Goal: Task Accomplishment & Management: Manage account settings

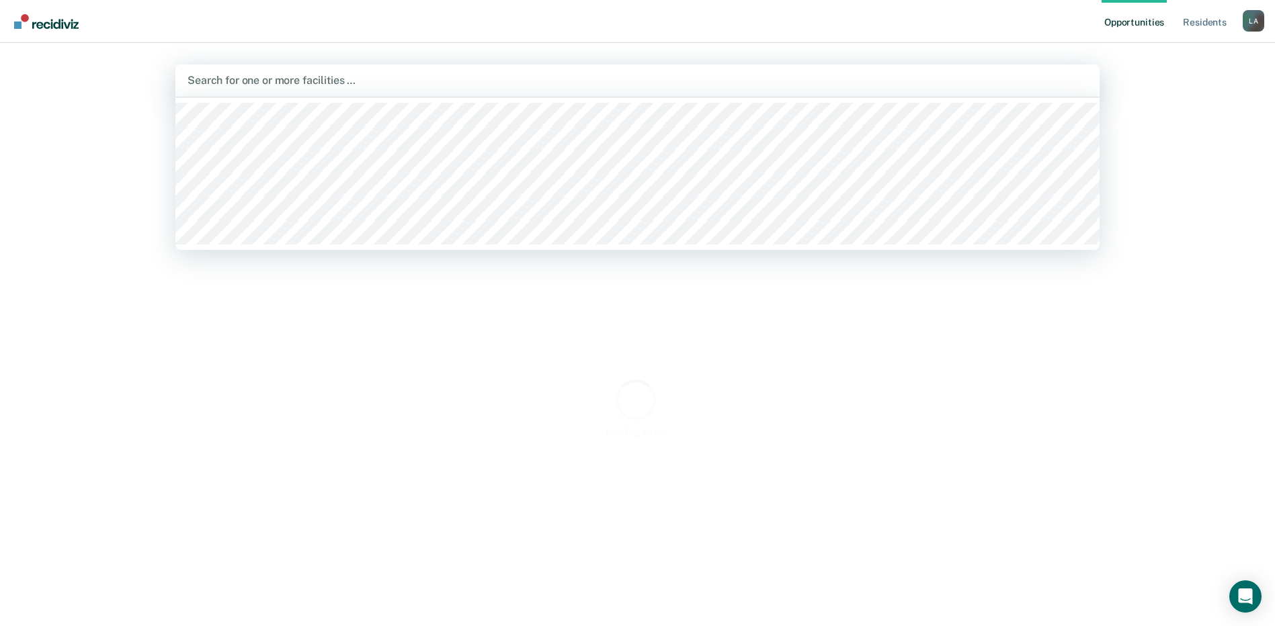
click at [390, 81] on div at bounding box center [638, 80] width 900 height 15
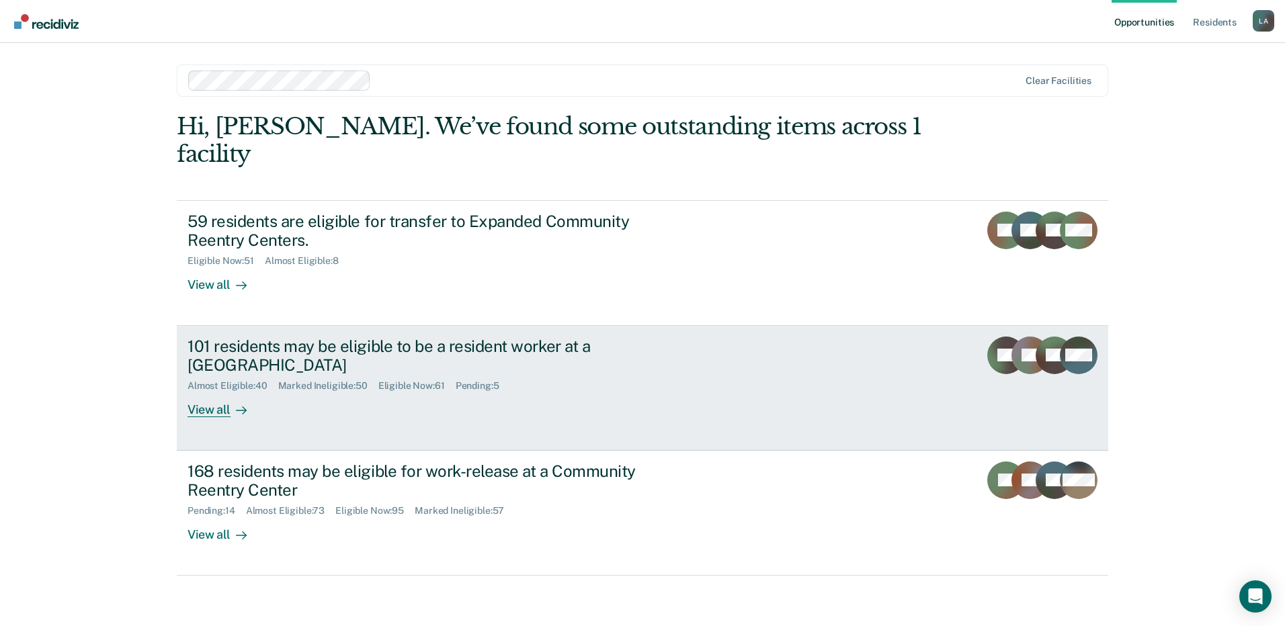
click at [360, 337] on div "101 residents may be eligible to be a resident worker at a [GEOGRAPHIC_DATA]" at bounding box center [424, 356] width 472 height 39
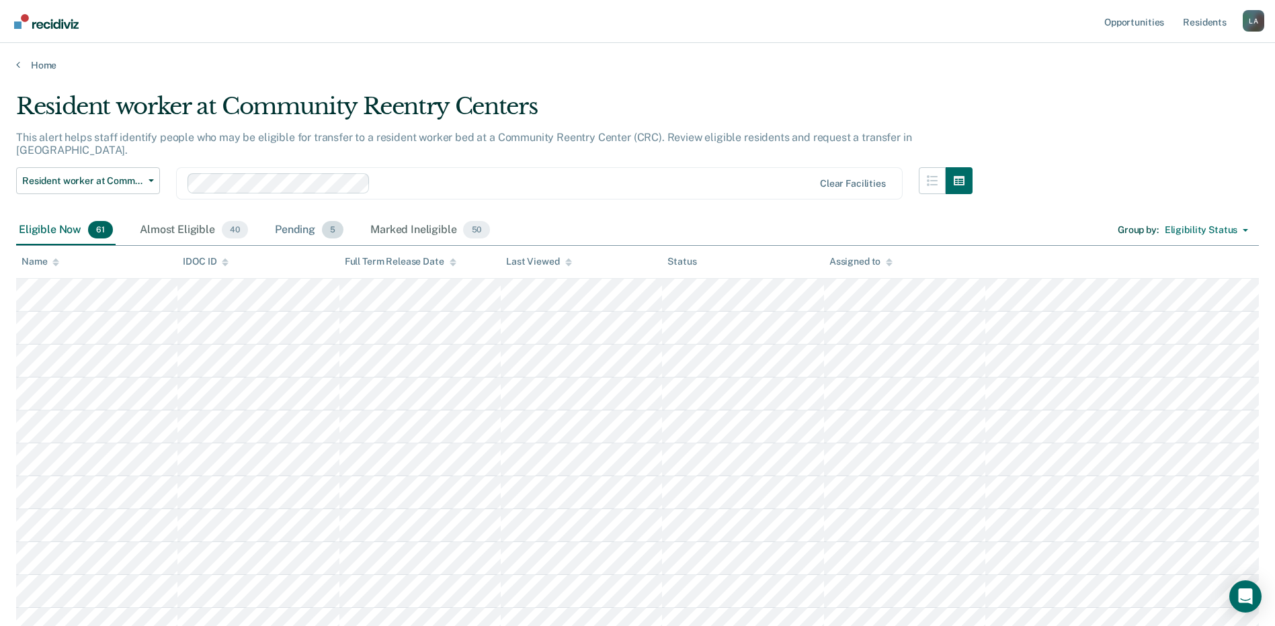
click at [288, 222] on div "Pending 5" at bounding box center [309, 231] width 74 height 30
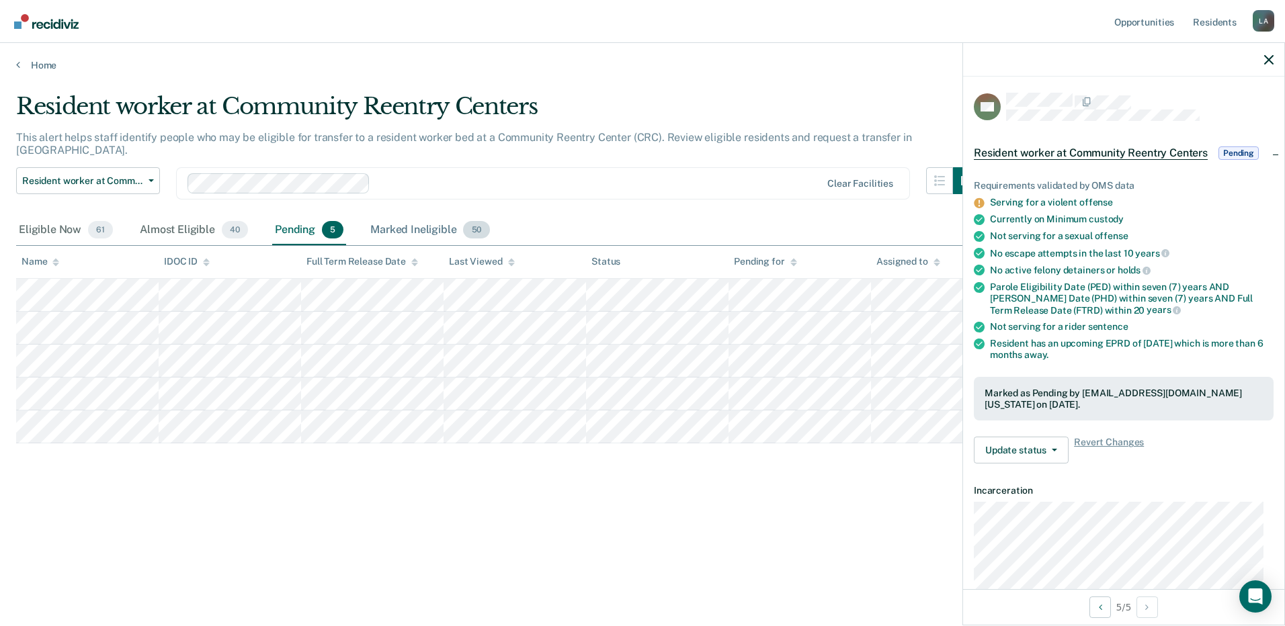
click at [393, 218] on div "Marked Ineligible 50" at bounding box center [430, 231] width 124 height 30
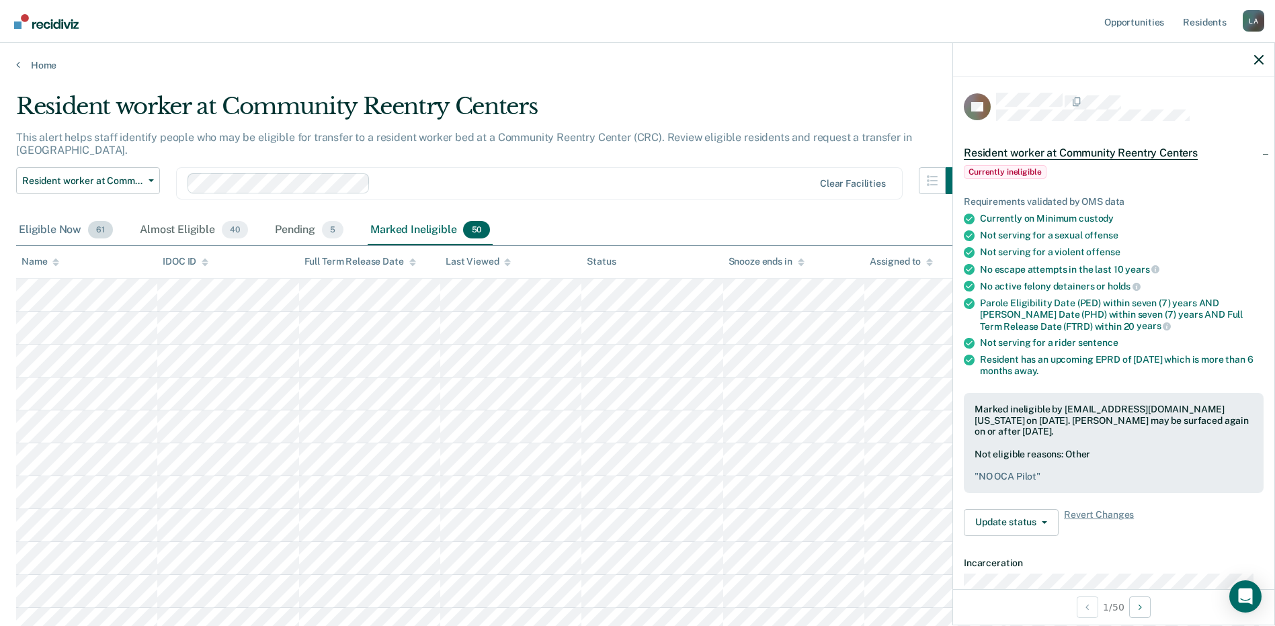
click at [51, 216] on div "Eligible Now 61" at bounding box center [65, 231] width 99 height 30
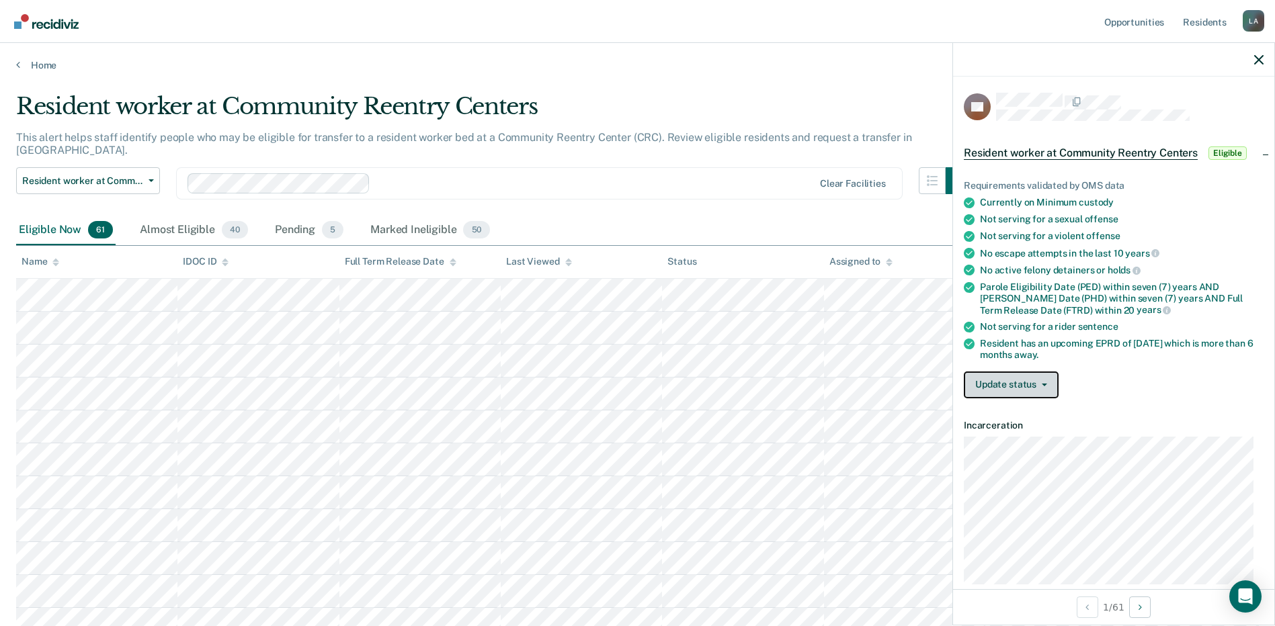
click at [1013, 390] on button "Update status" at bounding box center [1011, 385] width 95 height 27
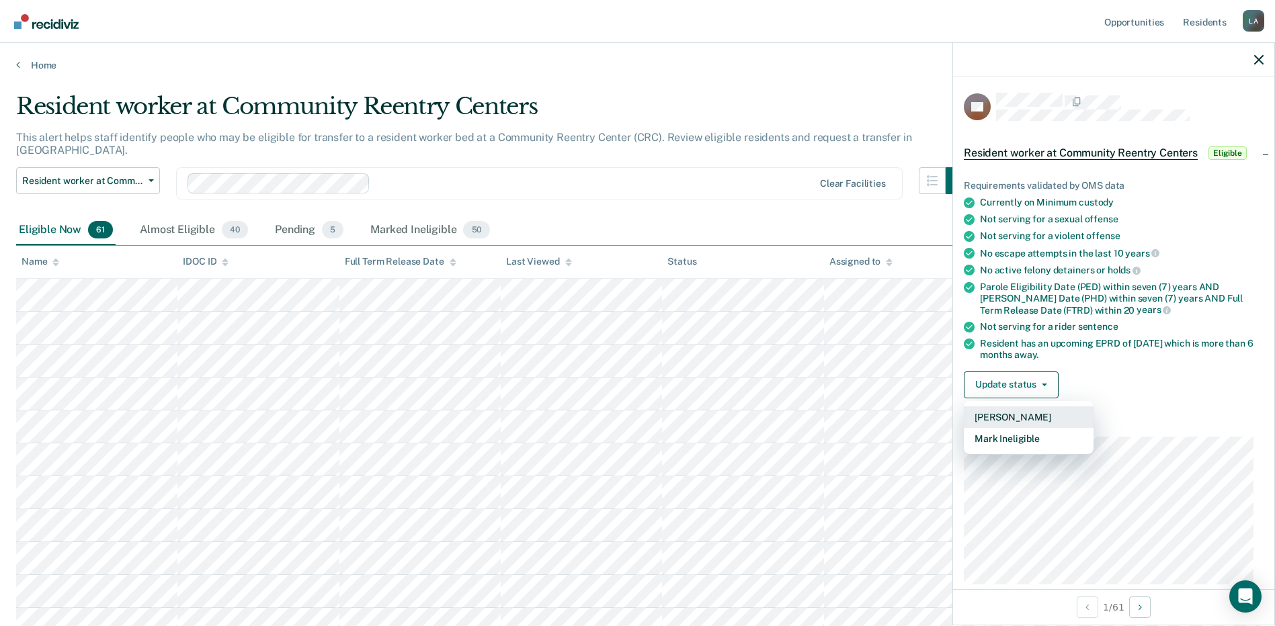
click at [1019, 414] on button "[PERSON_NAME]" at bounding box center [1029, 418] width 130 height 22
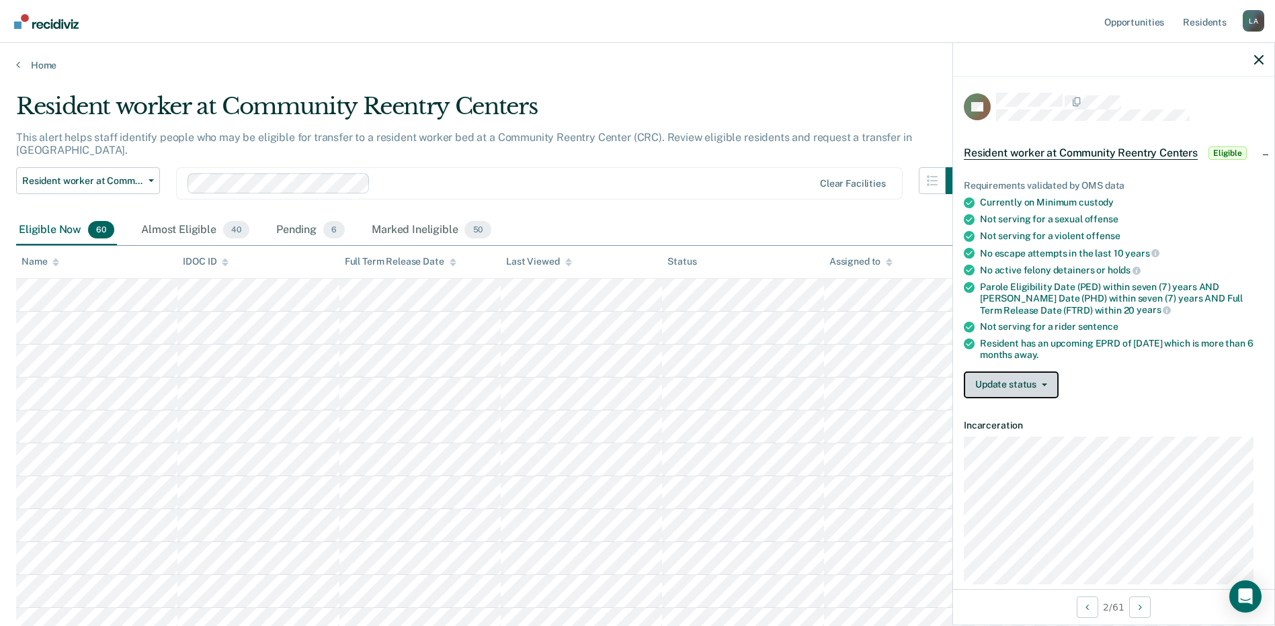
click at [1026, 378] on button "Update status" at bounding box center [1011, 385] width 95 height 27
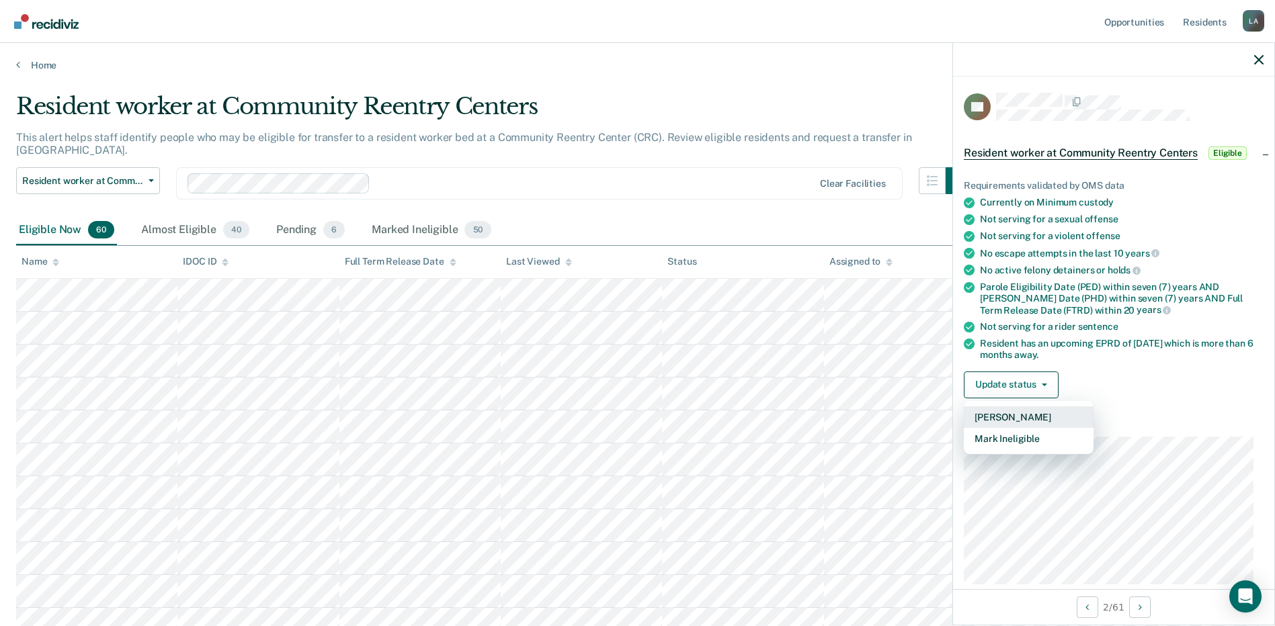
click at [1015, 413] on button "[PERSON_NAME]" at bounding box center [1029, 418] width 130 height 22
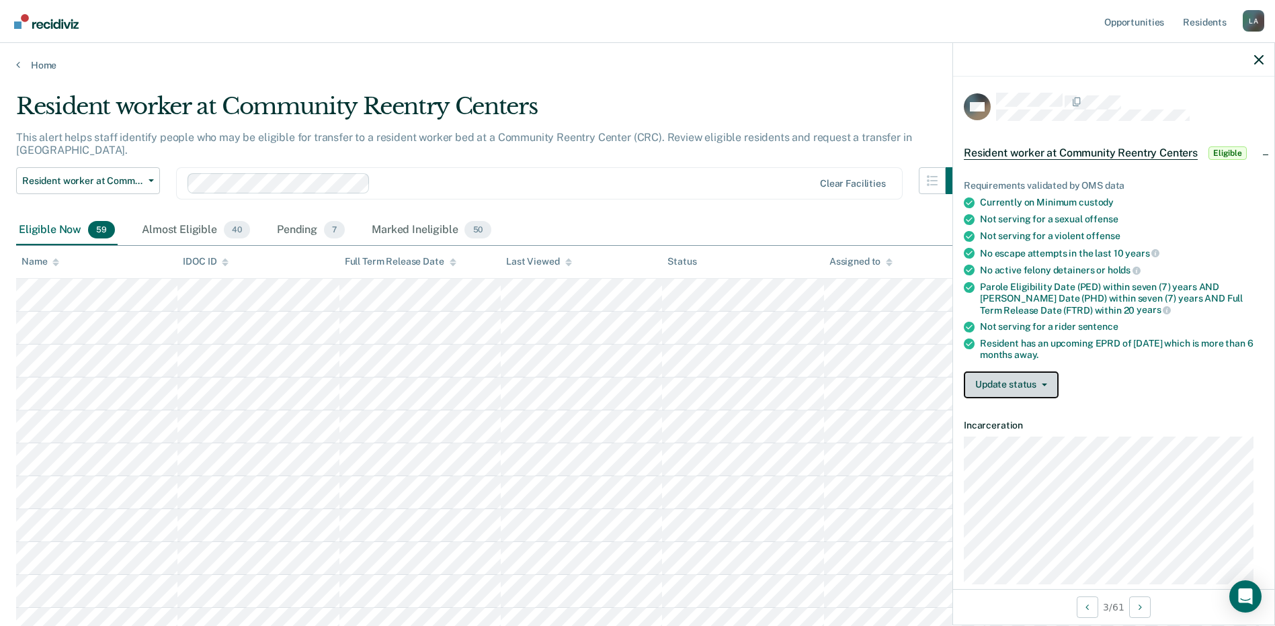
click at [1025, 386] on button "Update status" at bounding box center [1011, 385] width 95 height 27
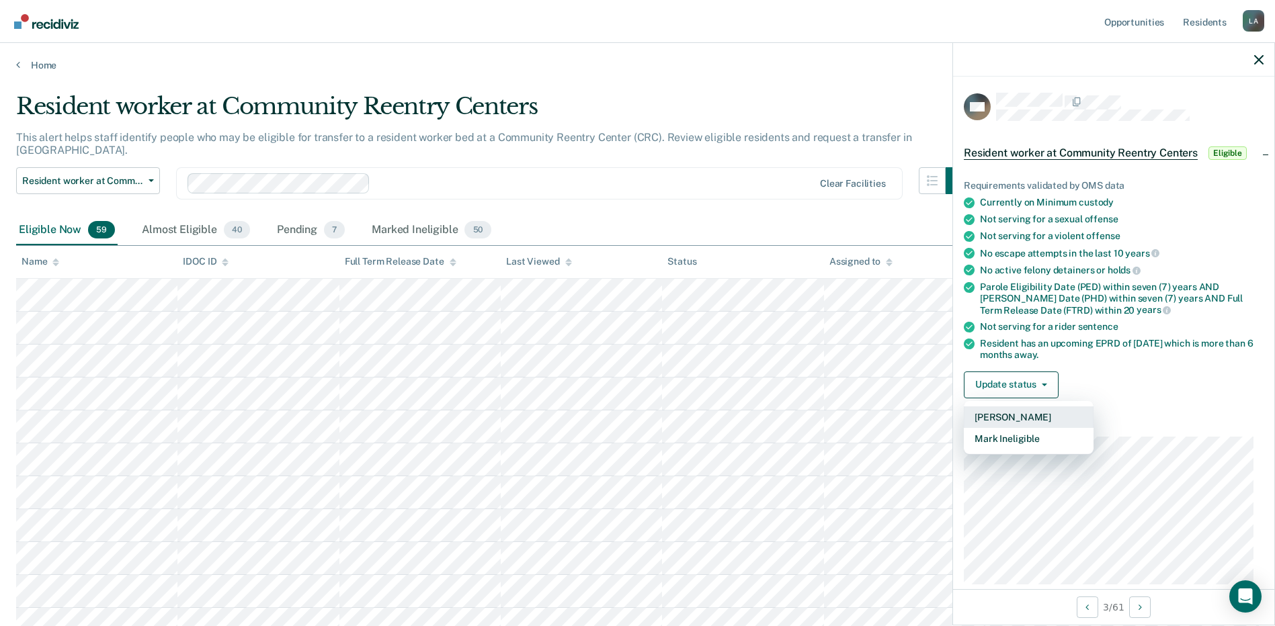
click at [1015, 417] on button "[PERSON_NAME]" at bounding box center [1029, 418] width 130 height 22
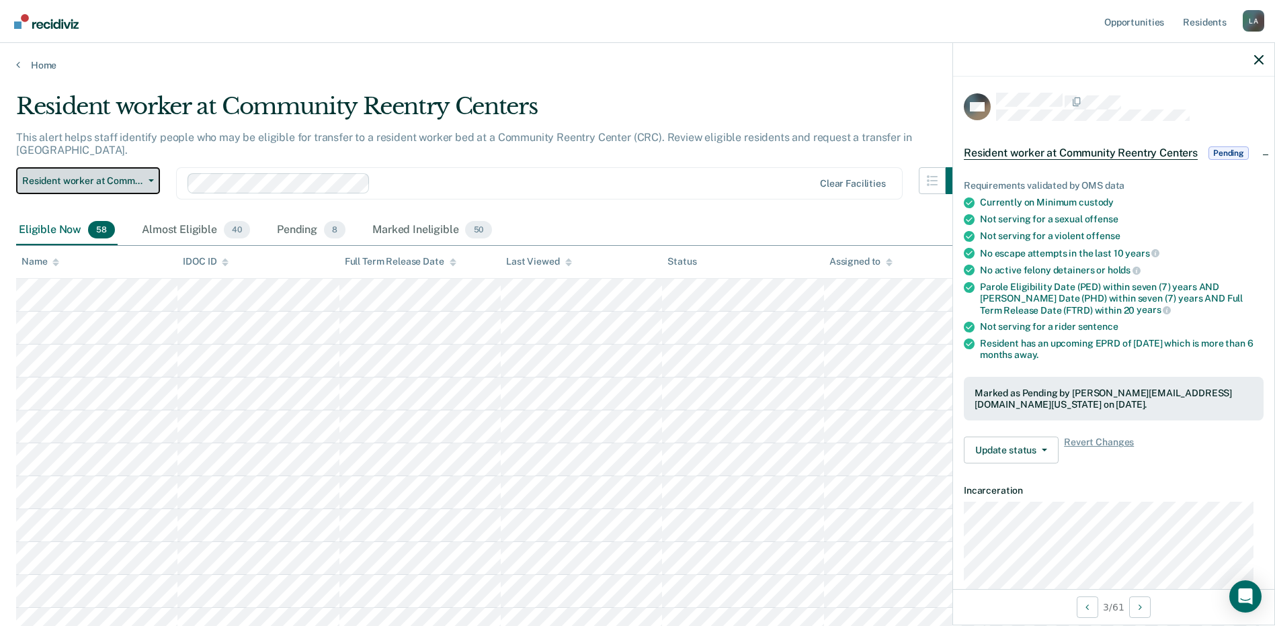
click at [139, 175] on span "Resident worker at Community Reentry Centers" at bounding box center [82, 180] width 121 height 11
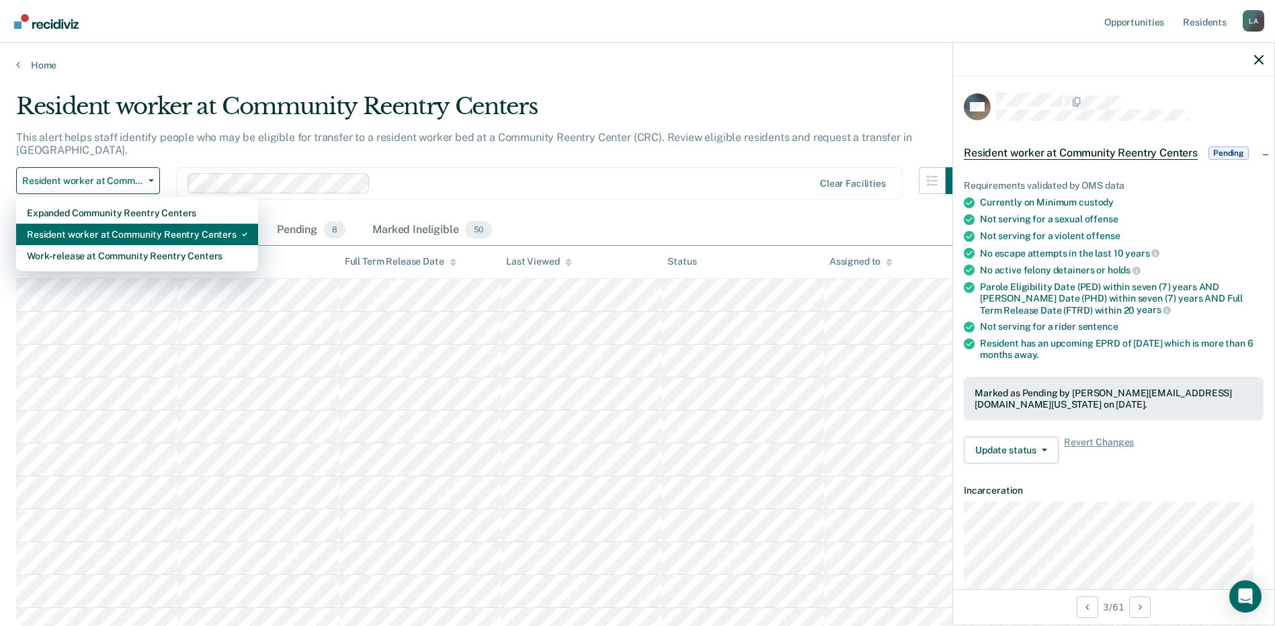
click at [109, 224] on div "Resident worker at Community Reentry Centers" at bounding box center [137, 235] width 220 height 22
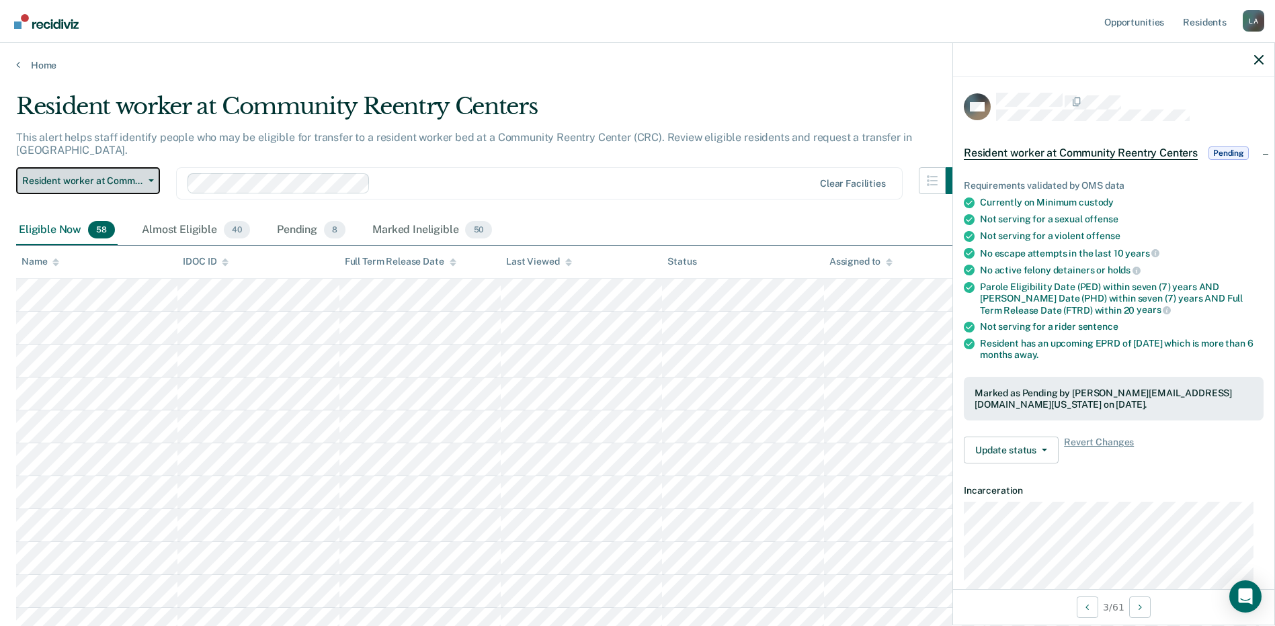
click at [132, 167] on button "Resident worker at Community Reentry Centers" at bounding box center [88, 180] width 144 height 27
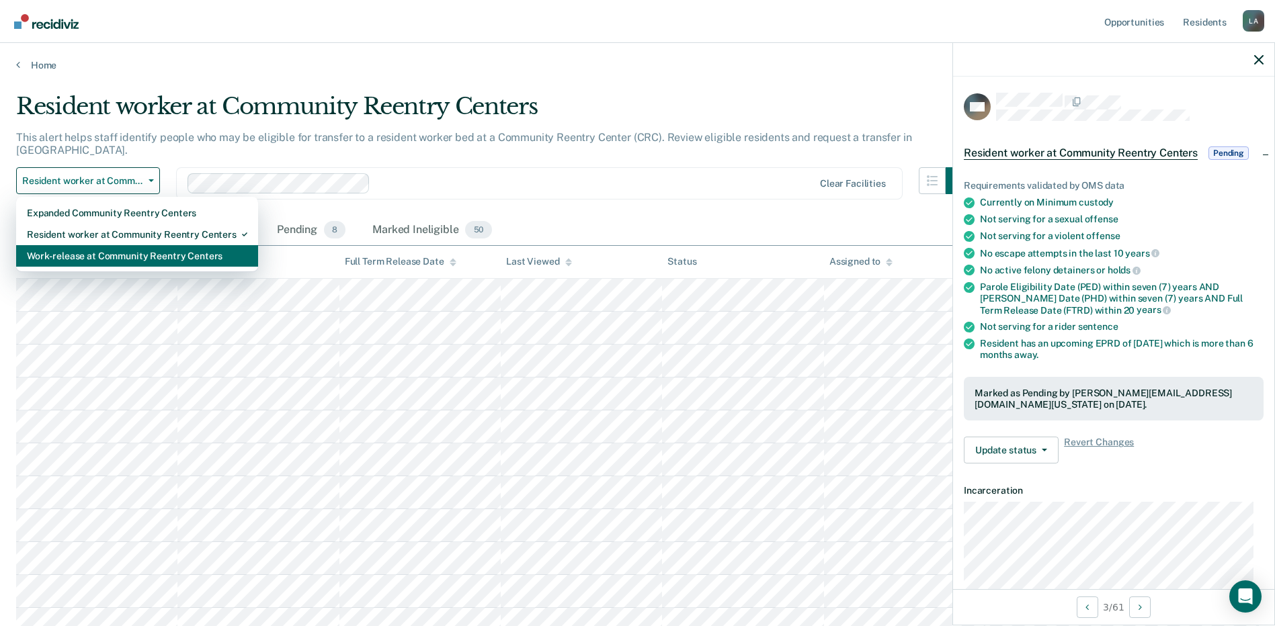
click at [126, 245] on div "Work-release at Community Reentry Centers" at bounding box center [137, 256] width 220 height 22
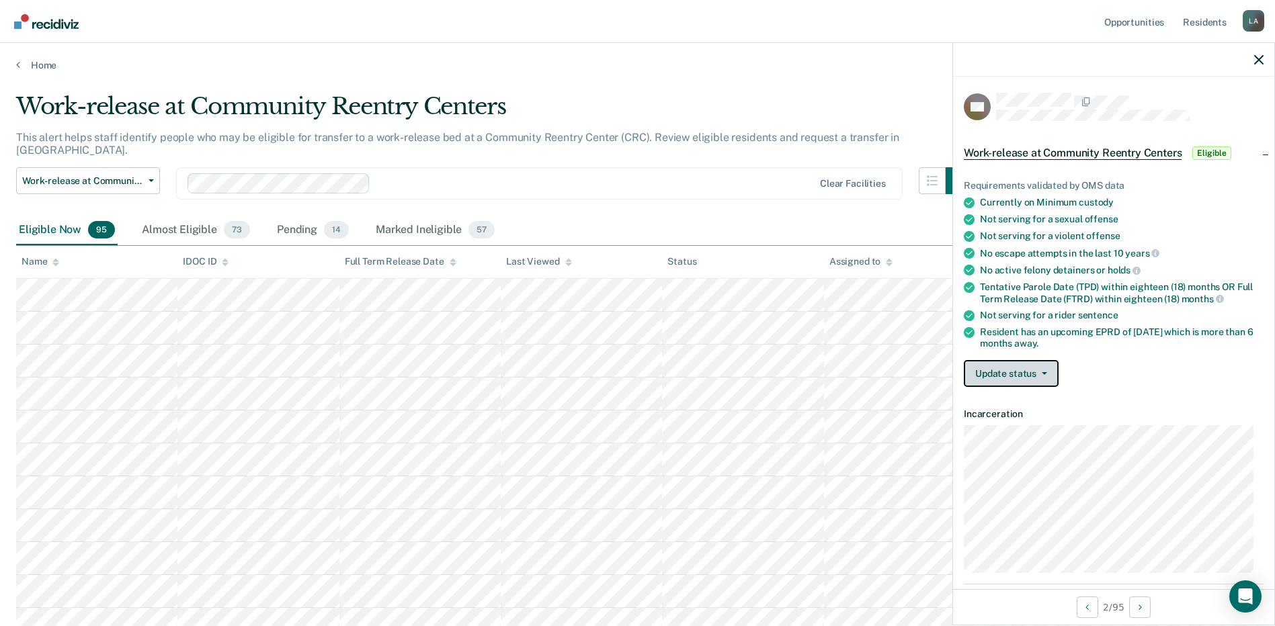
click at [988, 376] on button "Update status" at bounding box center [1011, 373] width 95 height 27
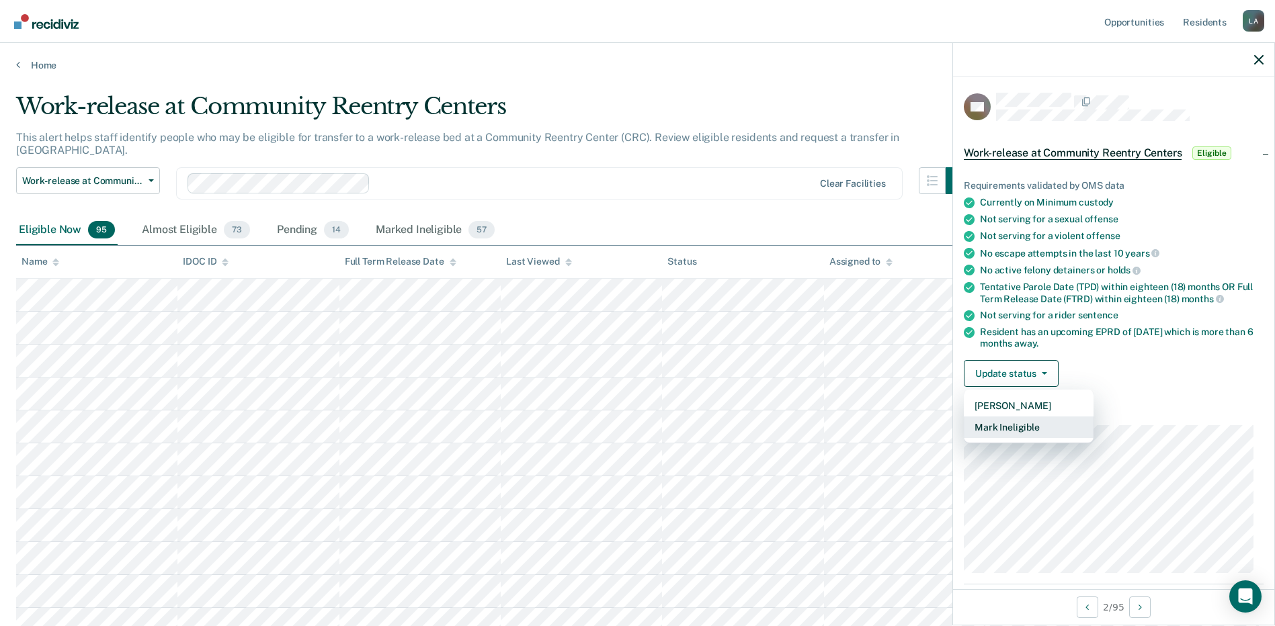
click at [995, 429] on button "Mark Ineligible" at bounding box center [1029, 428] width 130 height 22
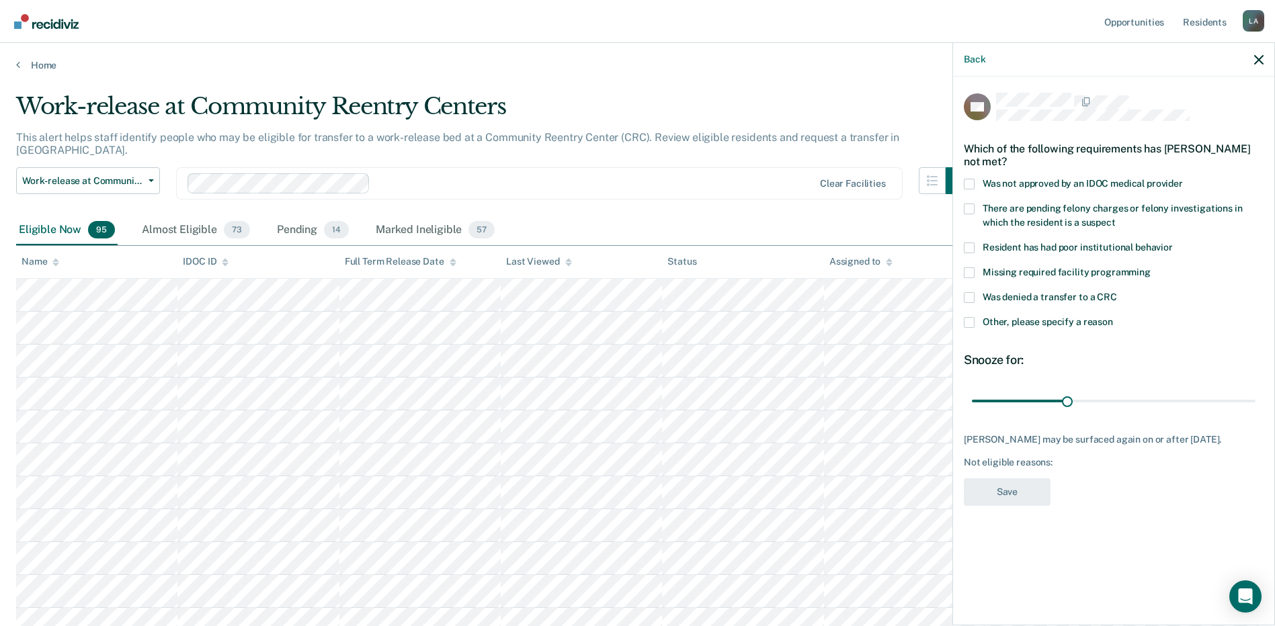
click at [970, 295] on span at bounding box center [969, 297] width 11 height 11
click at [1117, 292] on input "Was denied a transfer to a CRC" at bounding box center [1117, 292] width 0 height 0
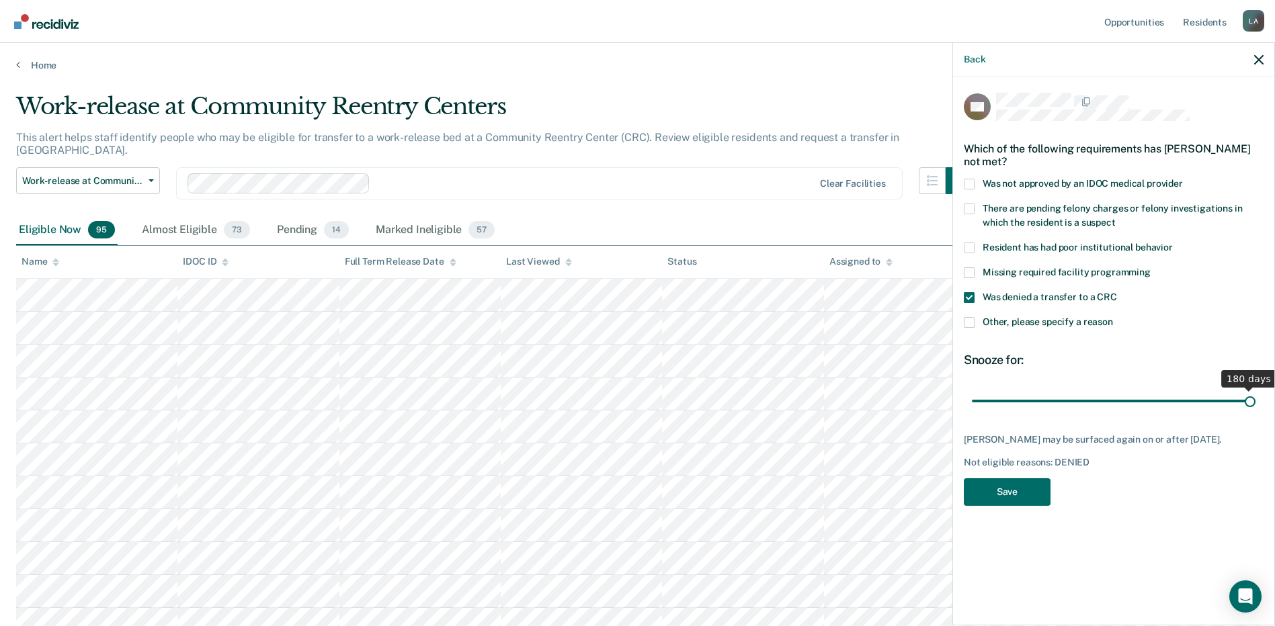
drag, startPoint x: 1065, startPoint y: 400, endPoint x: 1270, endPoint y: 419, distance: 205.8
type input "180"
click at [1255, 413] on input "range" at bounding box center [1114, 401] width 284 height 24
click at [970, 320] on span at bounding box center [969, 322] width 11 height 11
click at [1113, 317] on input "Other, please specify a reason" at bounding box center [1113, 317] width 0 height 0
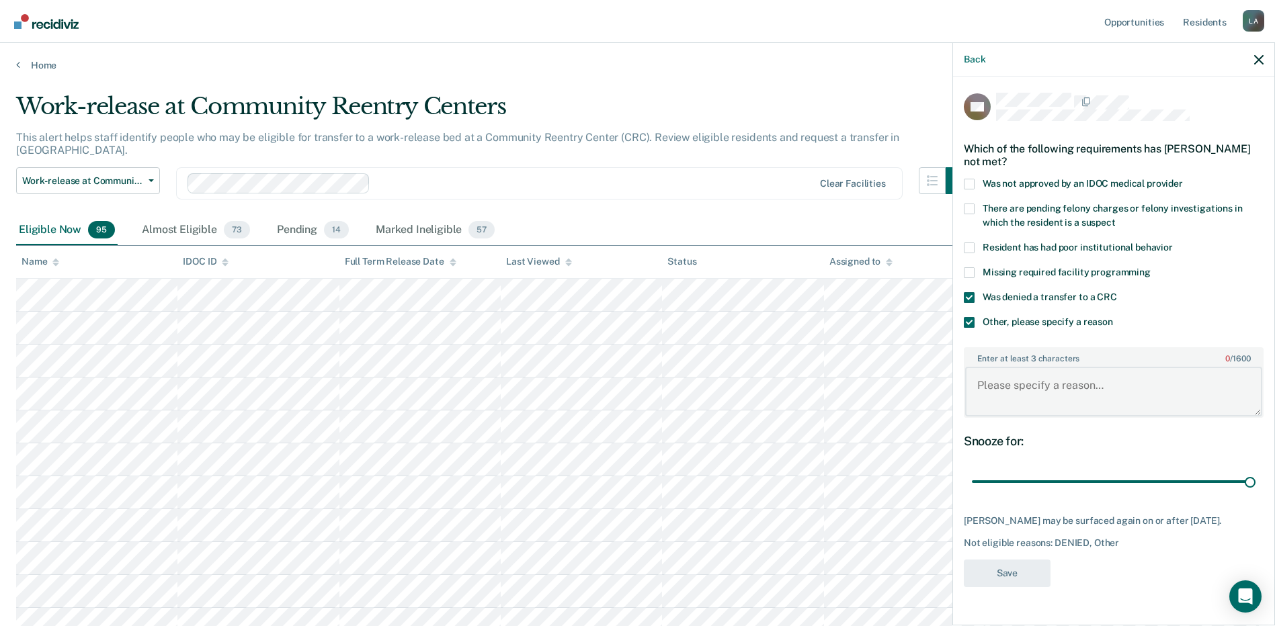
click at [996, 396] on textarea "Enter at least 3 characters 0 / 1600" at bounding box center [1113, 392] width 297 height 50
type textarea "Resident was removed from NCRC for a Positive UA."
click at [1020, 568] on button "Save" at bounding box center [1007, 574] width 87 height 28
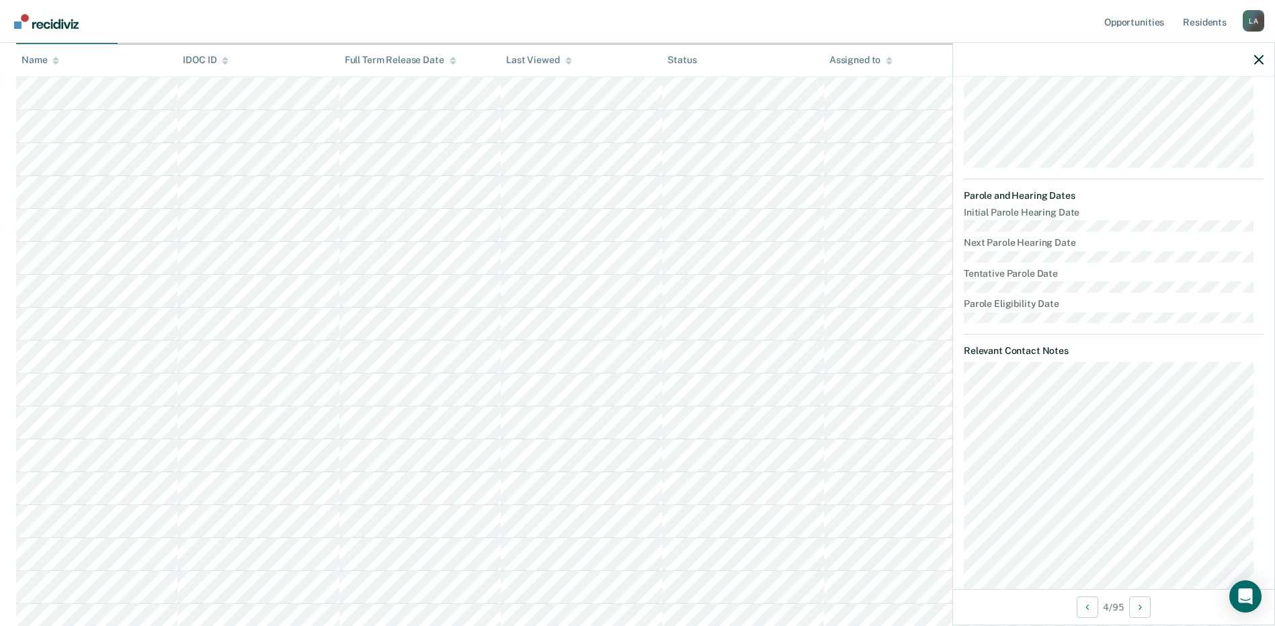
scroll to position [136, 0]
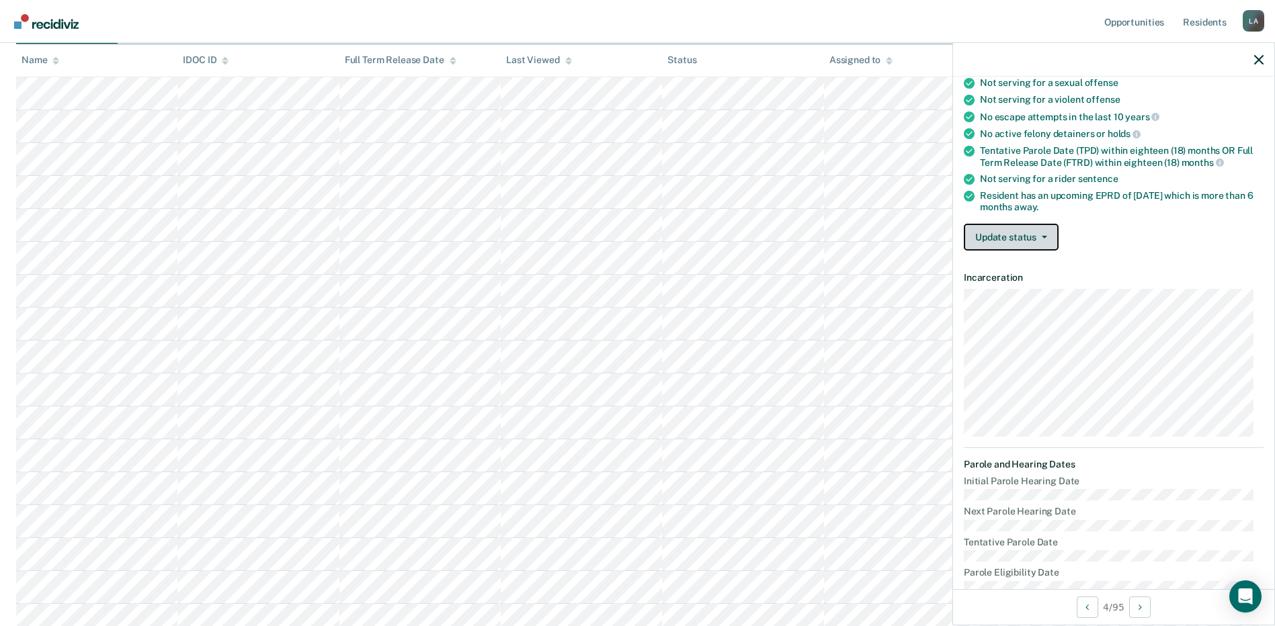
click at [1003, 242] on button "Update status" at bounding box center [1011, 237] width 95 height 27
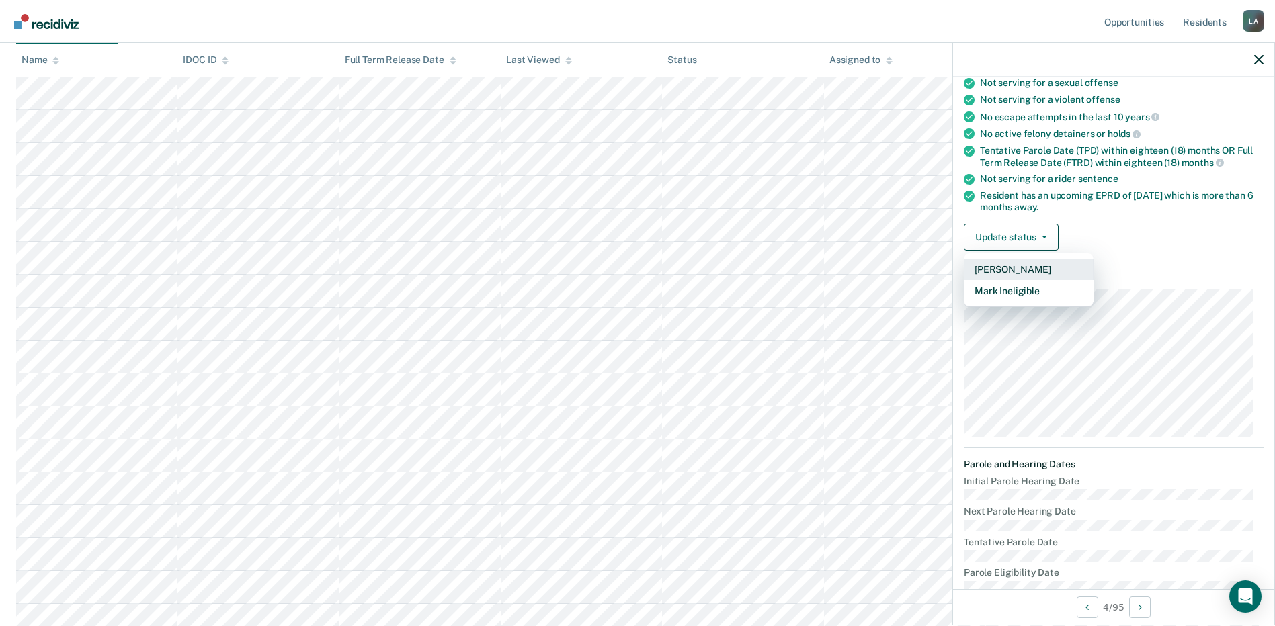
click at [1011, 267] on button "[PERSON_NAME]" at bounding box center [1029, 270] width 130 height 22
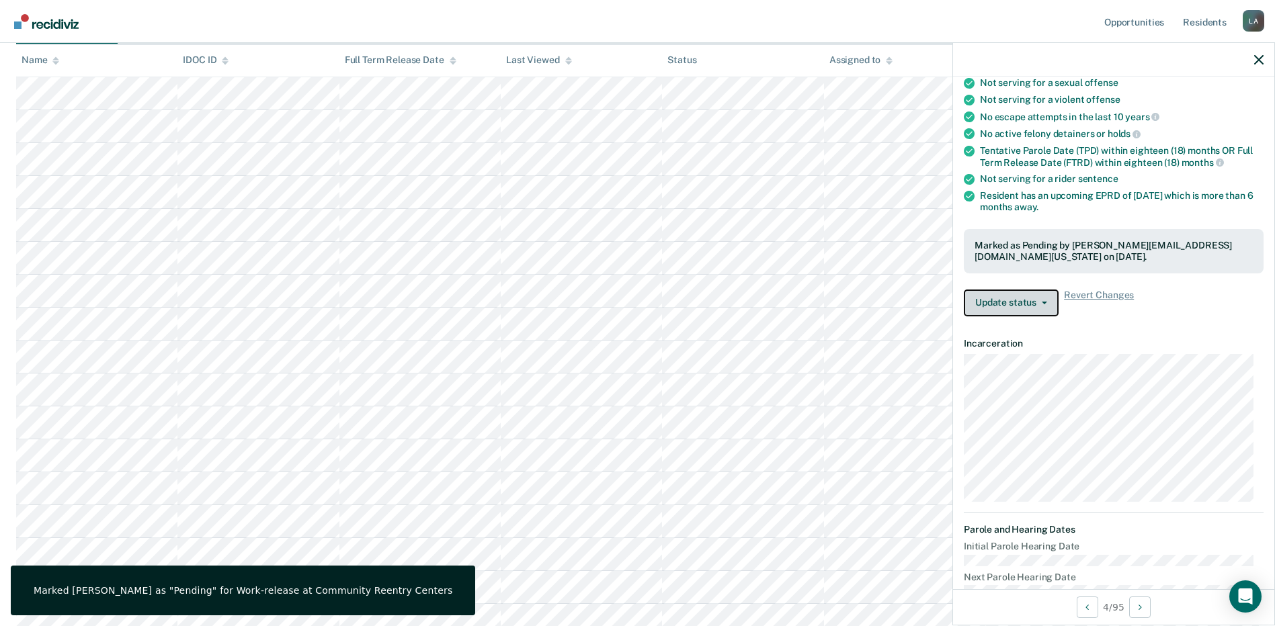
click at [1022, 294] on button "Update status" at bounding box center [1011, 303] width 95 height 27
click at [1092, 296] on span "Revert Changes" at bounding box center [1099, 303] width 70 height 27
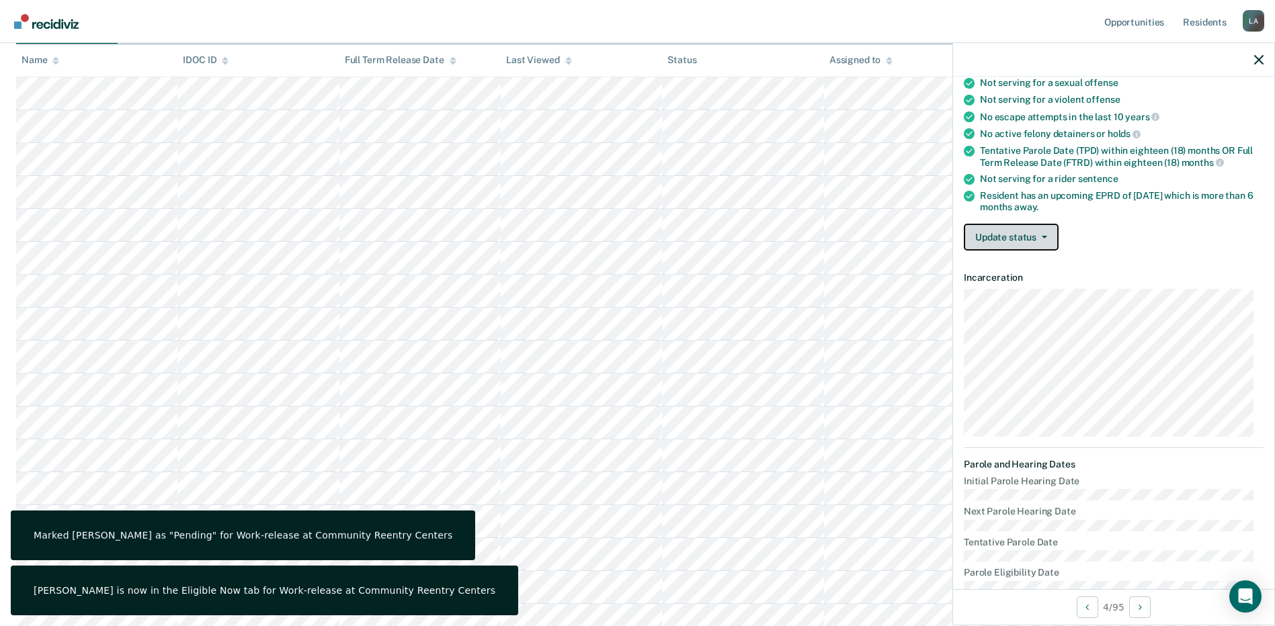
click at [1024, 237] on button "Update status" at bounding box center [1011, 237] width 95 height 27
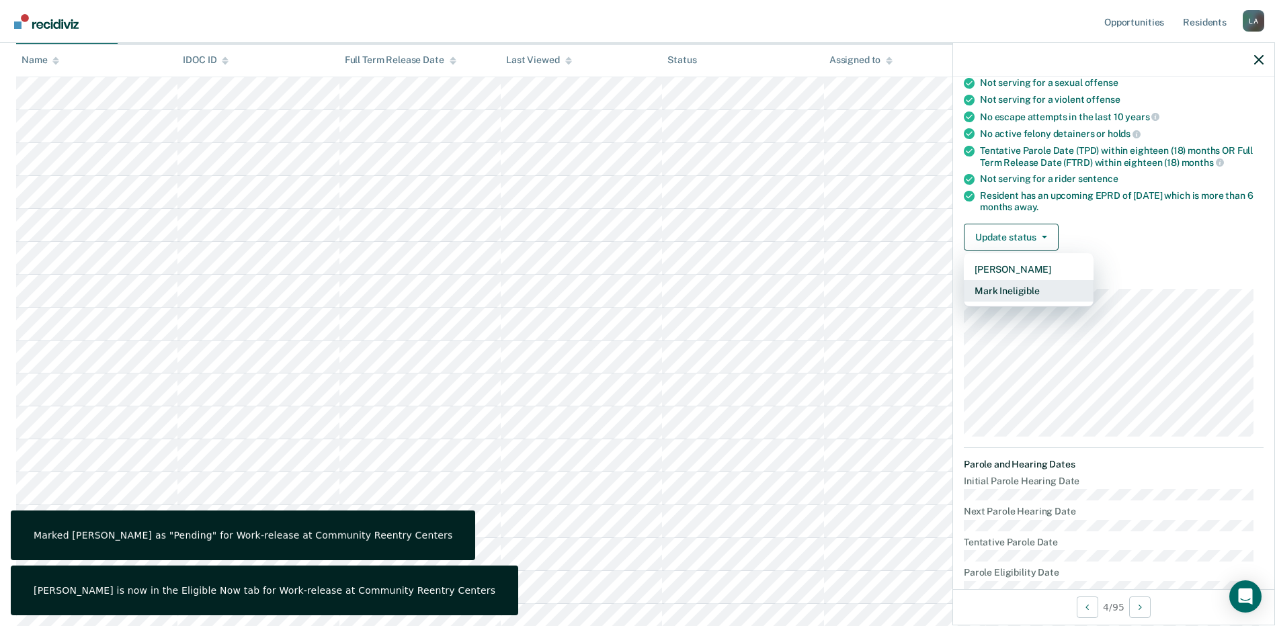
click at [1035, 289] on button "Mark Ineligible" at bounding box center [1029, 291] width 130 height 22
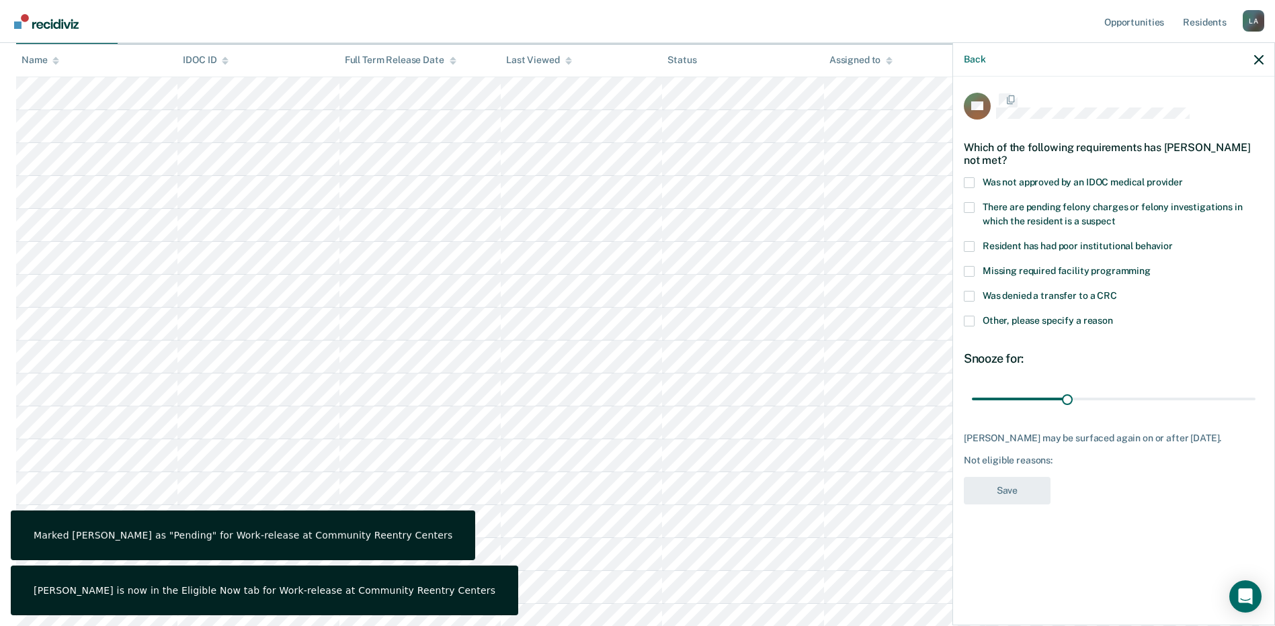
scroll to position [0, 0]
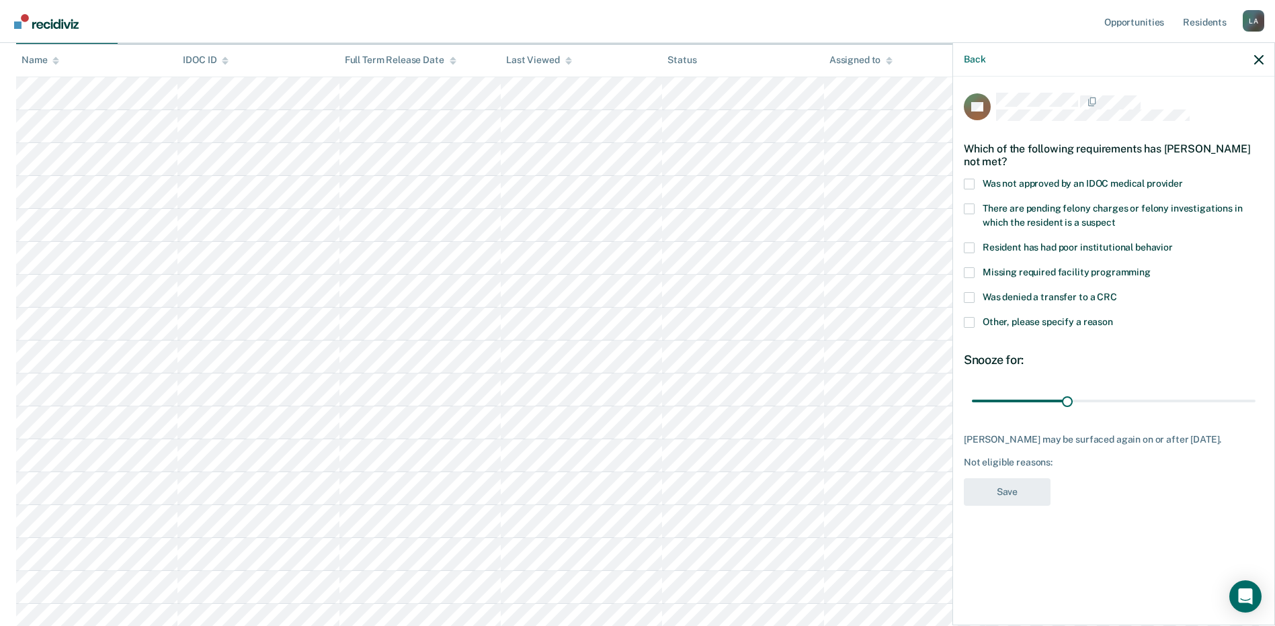
click at [970, 323] on span at bounding box center [969, 322] width 11 height 11
click at [1113, 317] on input "Other, please specify a reason" at bounding box center [1113, 317] width 0 height 0
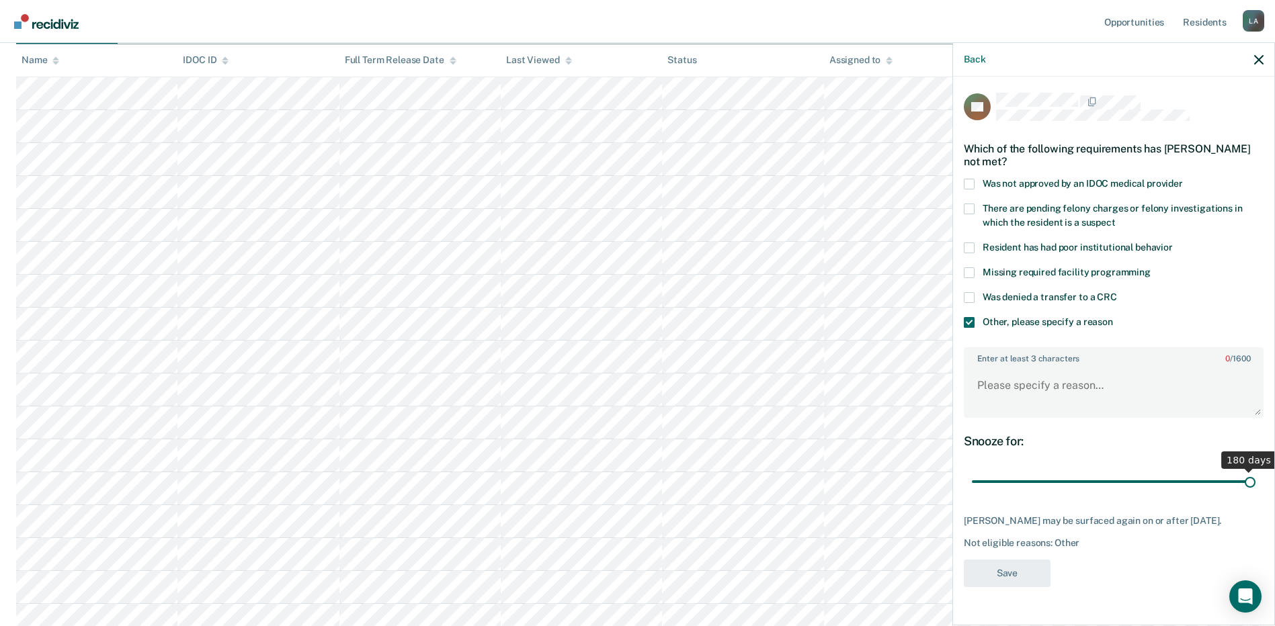
drag, startPoint x: 1068, startPoint y: 482, endPoint x: 1272, endPoint y: 479, distance: 203.7
type input "180"
click at [1255, 479] on input "range" at bounding box center [1114, 482] width 284 height 24
click at [1165, 379] on textarea "Enter at least 3 characters 0 / 1600" at bounding box center [1113, 392] width 297 height 50
type textarea "Victims are in [GEOGRAPHIC_DATA]."
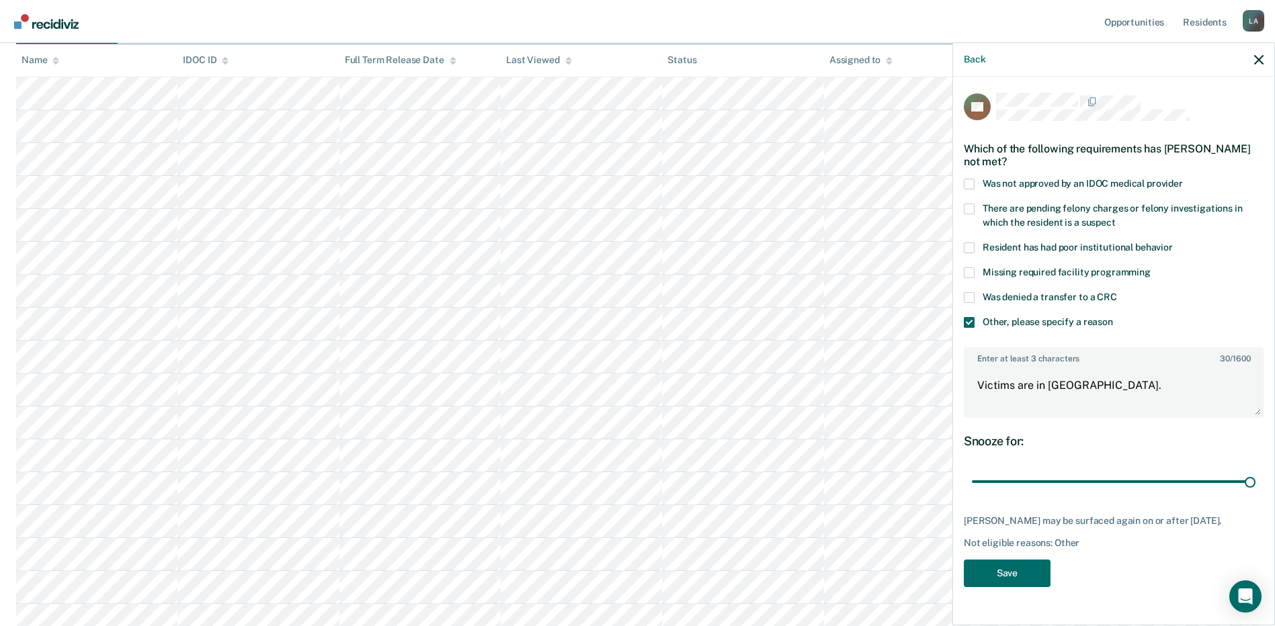
click at [968, 292] on span at bounding box center [969, 297] width 11 height 11
click at [1117, 292] on input "Was denied a transfer to a CRC" at bounding box center [1117, 292] width 0 height 0
drag, startPoint x: 1009, startPoint y: 574, endPoint x: 1252, endPoint y: 507, distance: 252.4
click at [1007, 571] on button "Save" at bounding box center [1007, 574] width 87 height 28
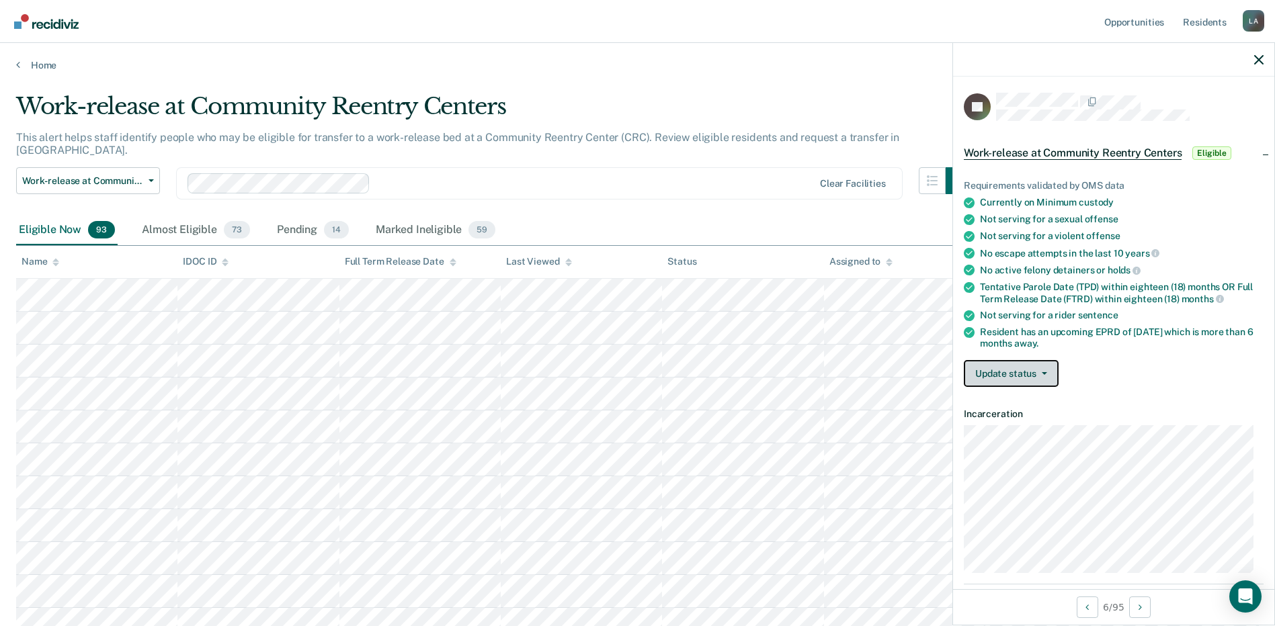
click at [1005, 368] on button "Update status" at bounding box center [1011, 373] width 95 height 27
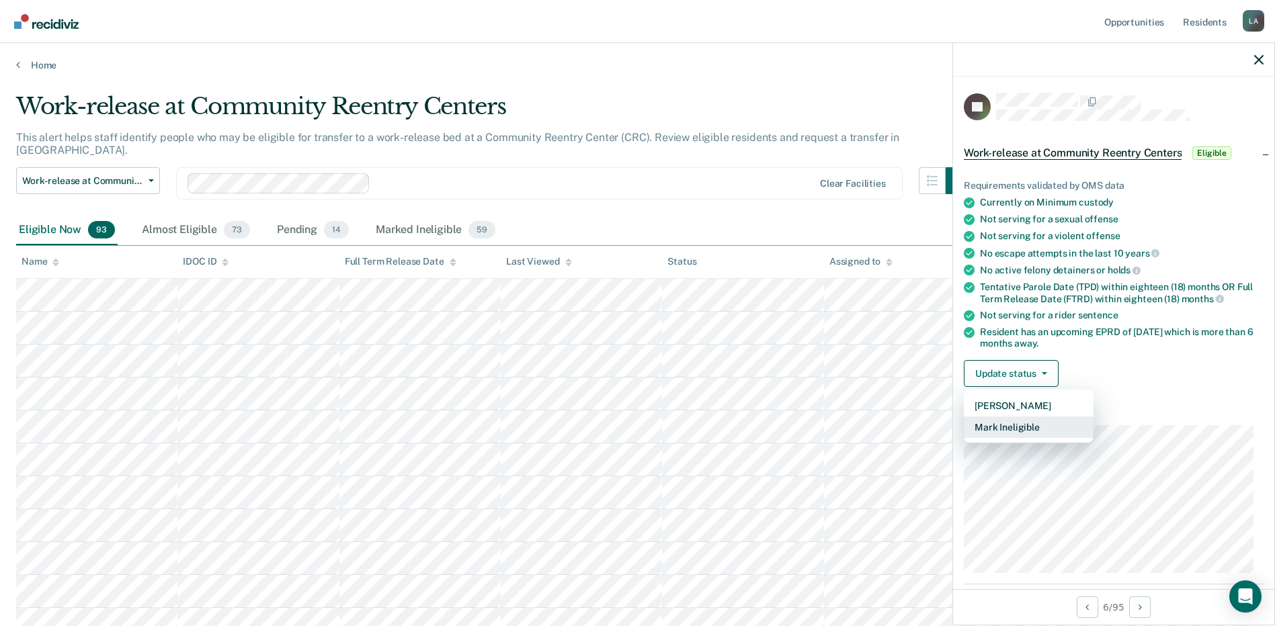
click at [1018, 427] on button "Mark Ineligible" at bounding box center [1029, 428] width 130 height 22
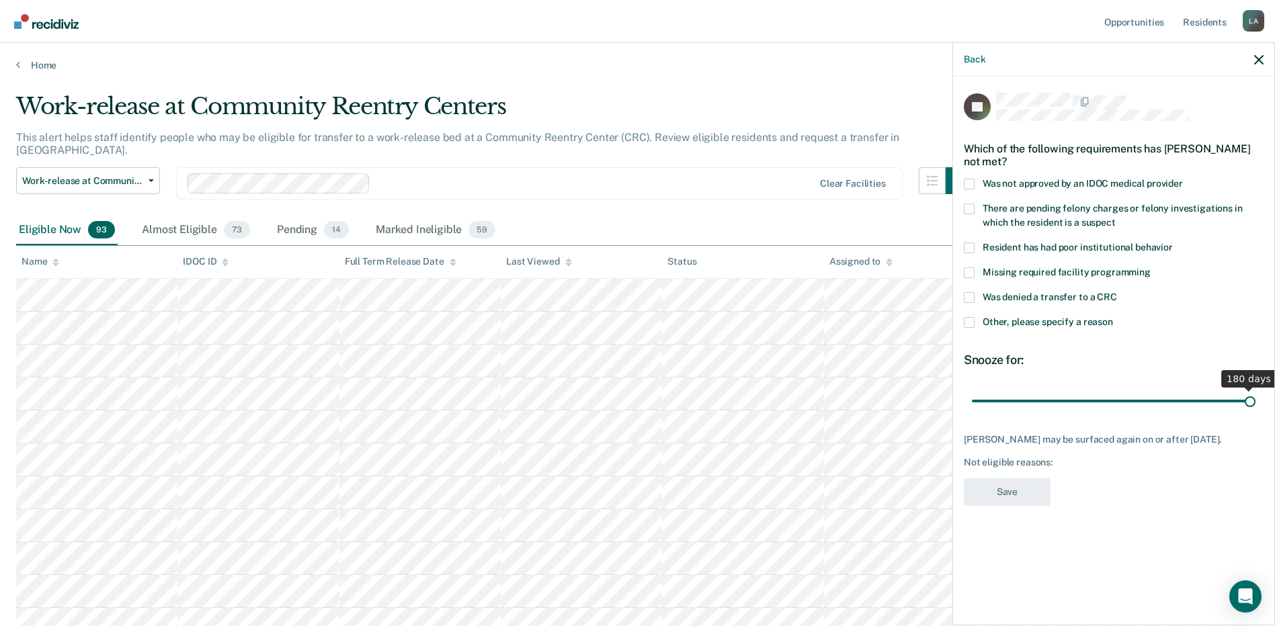
drag, startPoint x: 1069, startPoint y: 399, endPoint x: 1328, endPoint y: 391, distance: 258.9
type input "180"
click at [1255, 391] on input "range" at bounding box center [1114, 401] width 284 height 24
click at [970, 181] on span at bounding box center [969, 184] width 11 height 11
click at [1183, 179] on input "Was not approved by an IDOC medical provider" at bounding box center [1183, 179] width 0 height 0
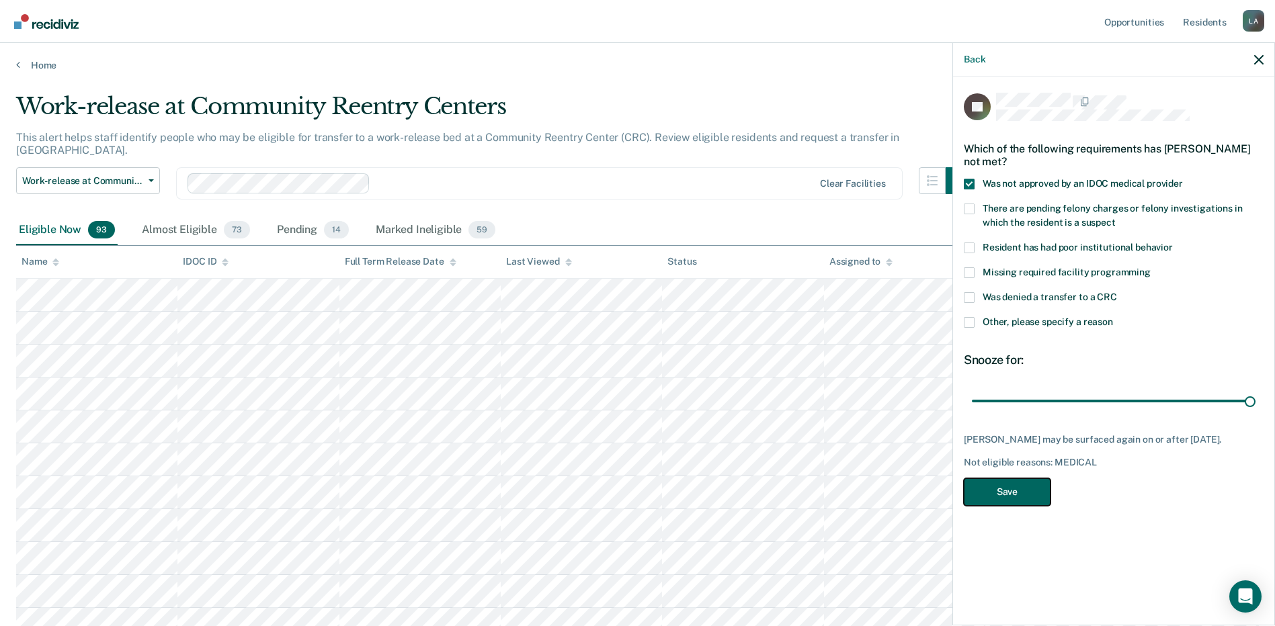
click at [1009, 491] on button "Save" at bounding box center [1007, 493] width 87 height 28
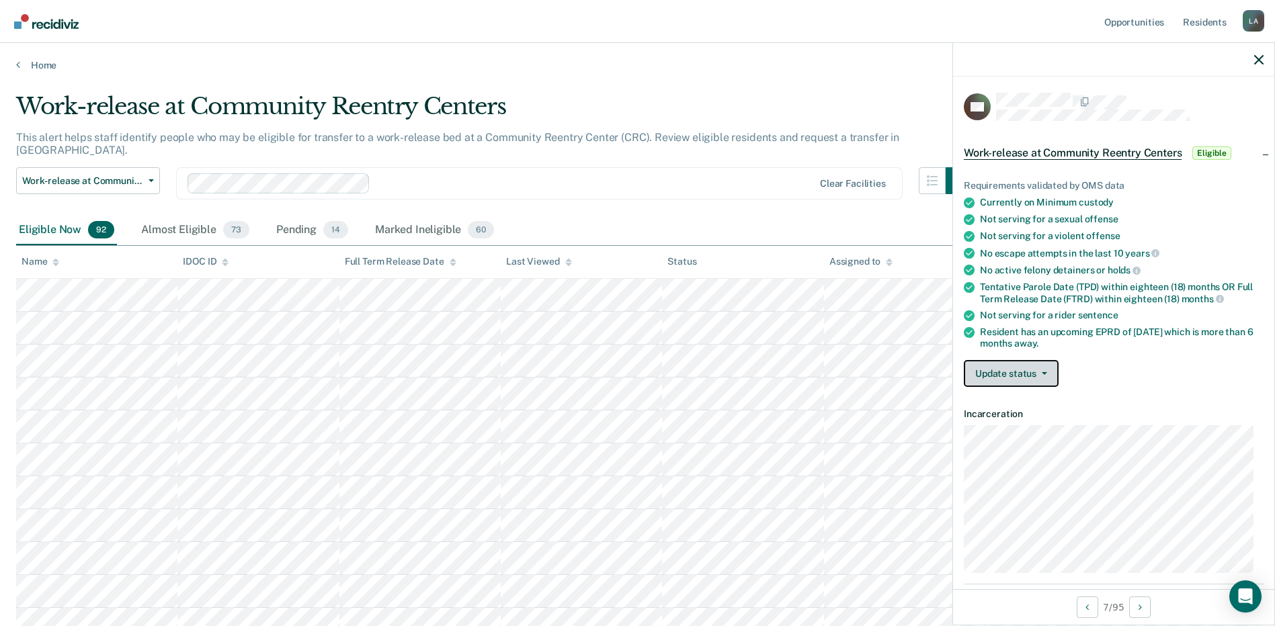
click at [1027, 372] on button "Update status" at bounding box center [1011, 373] width 95 height 27
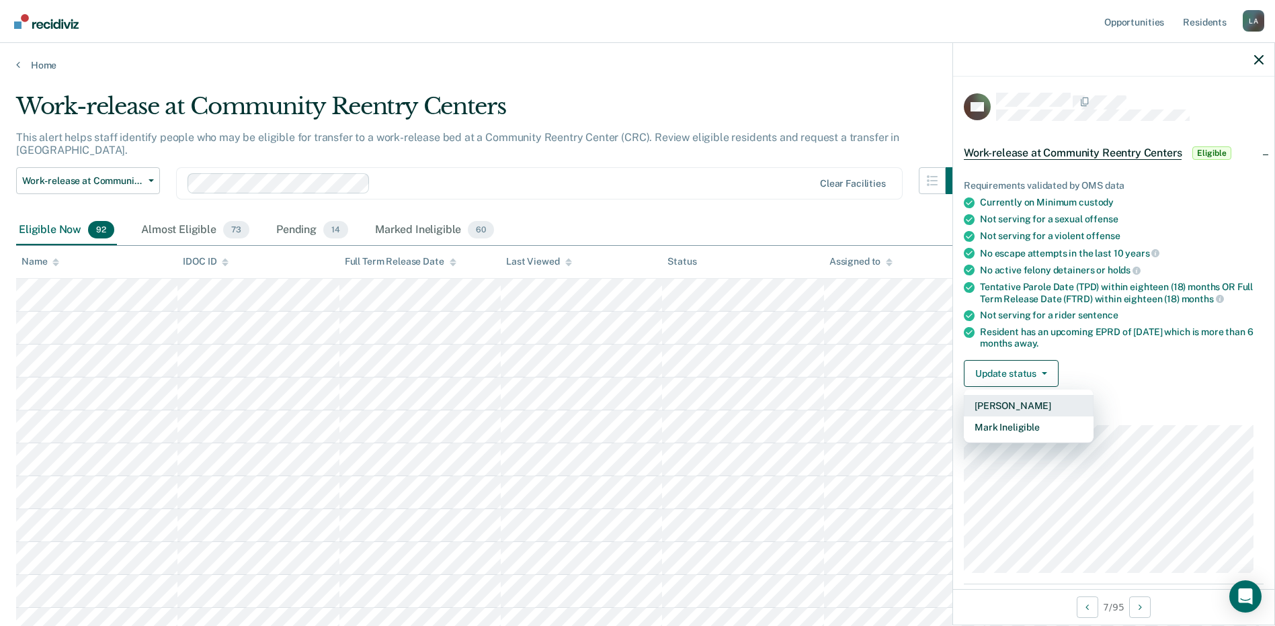
click at [997, 405] on button "[PERSON_NAME]" at bounding box center [1029, 406] width 130 height 22
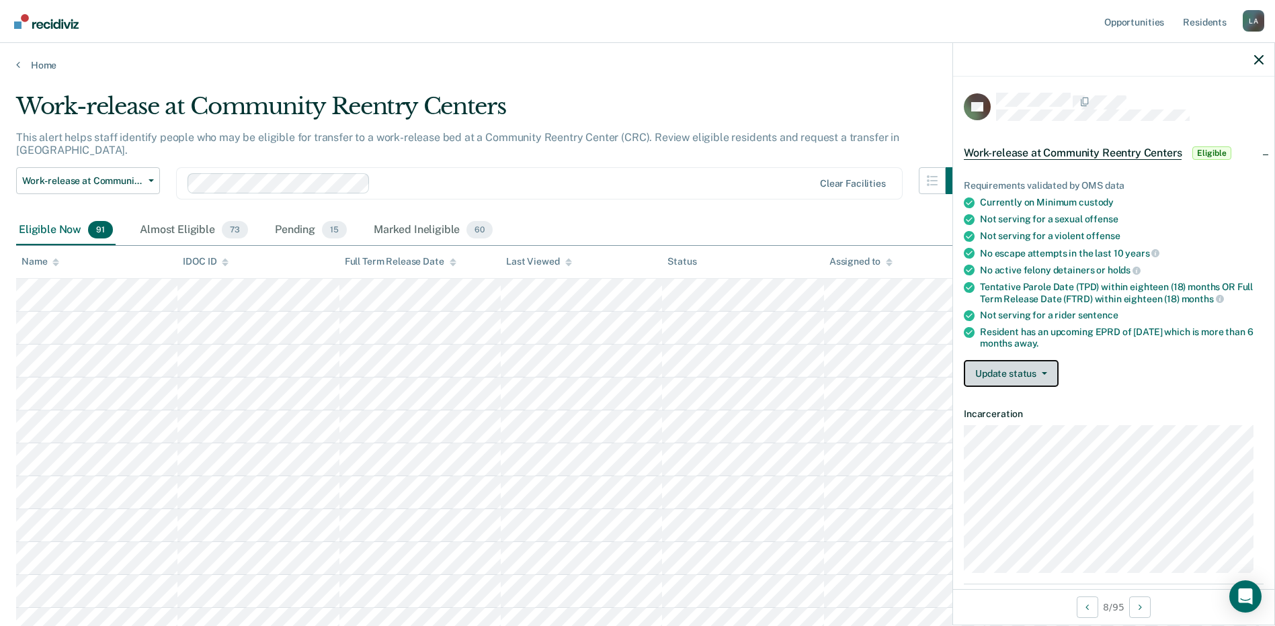
click at [999, 372] on button "Update status" at bounding box center [1011, 373] width 95 height 27
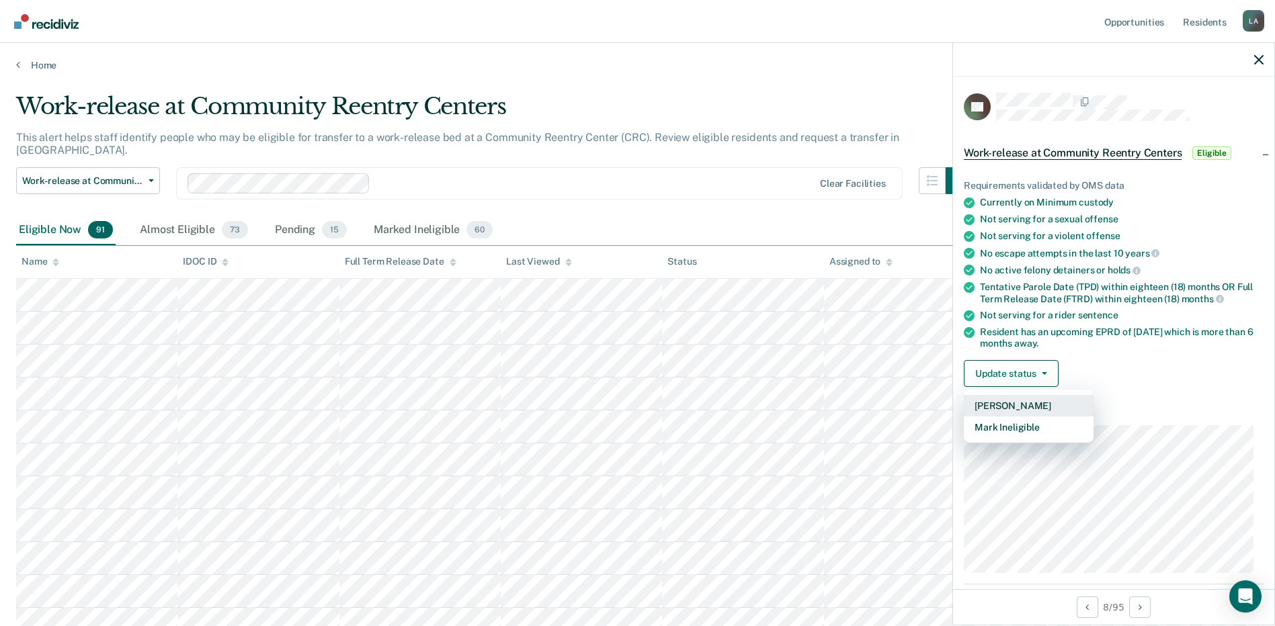
click at [1020, 405] on button "[PERSON_NAME]" at bounding box center [1029, 406] width 130 height 22
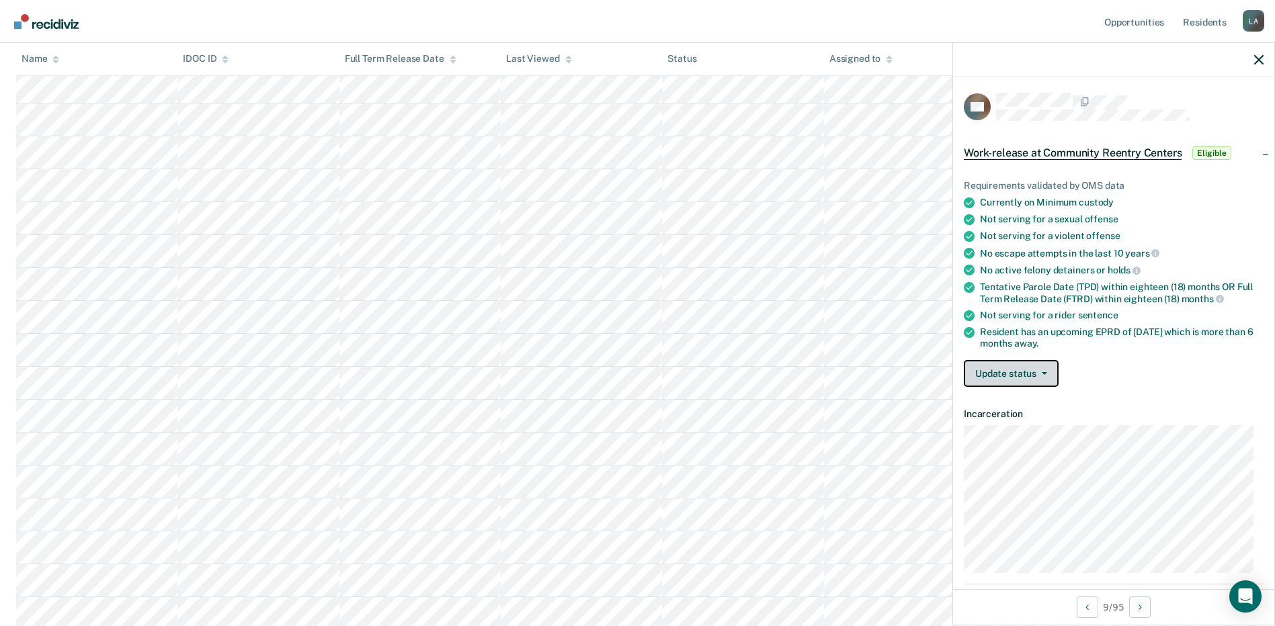
click at [991, 373] on button "Update status" at bounding box center [1011, 373] width 95 height 27
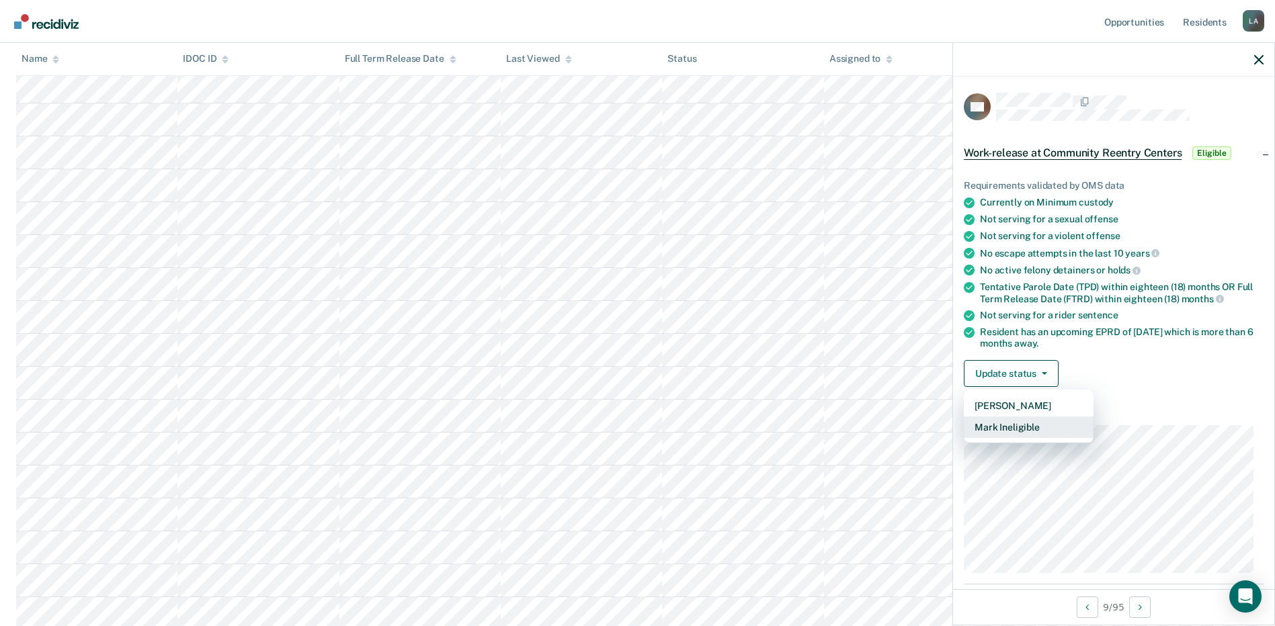
click at [1022, 426] on button "Mark Ineligible" at bounding box center [1029, 428] width 130 height 22
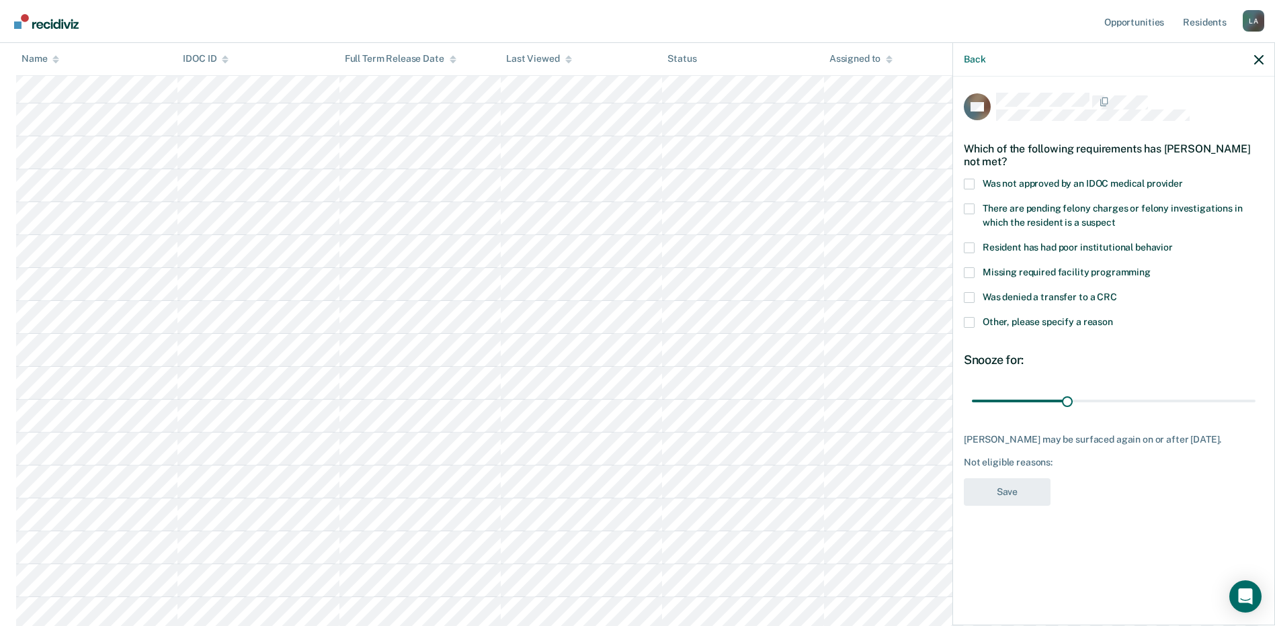
click at [969, 294] on span at bounding box center [969, 297] width 11 height 11
click at [1117, 292] on input "Was denied a transfer to a CRC" at bounding box center [1117, 292] width 0 height 0
click at [975, 318] on label "Other, please specify a reason" at bounding box center [1114, 324] width 300 height 14
click at [1113, 317] on input "Other, please specify a reason" at bounding box center [1113, 317] width 0 height 0
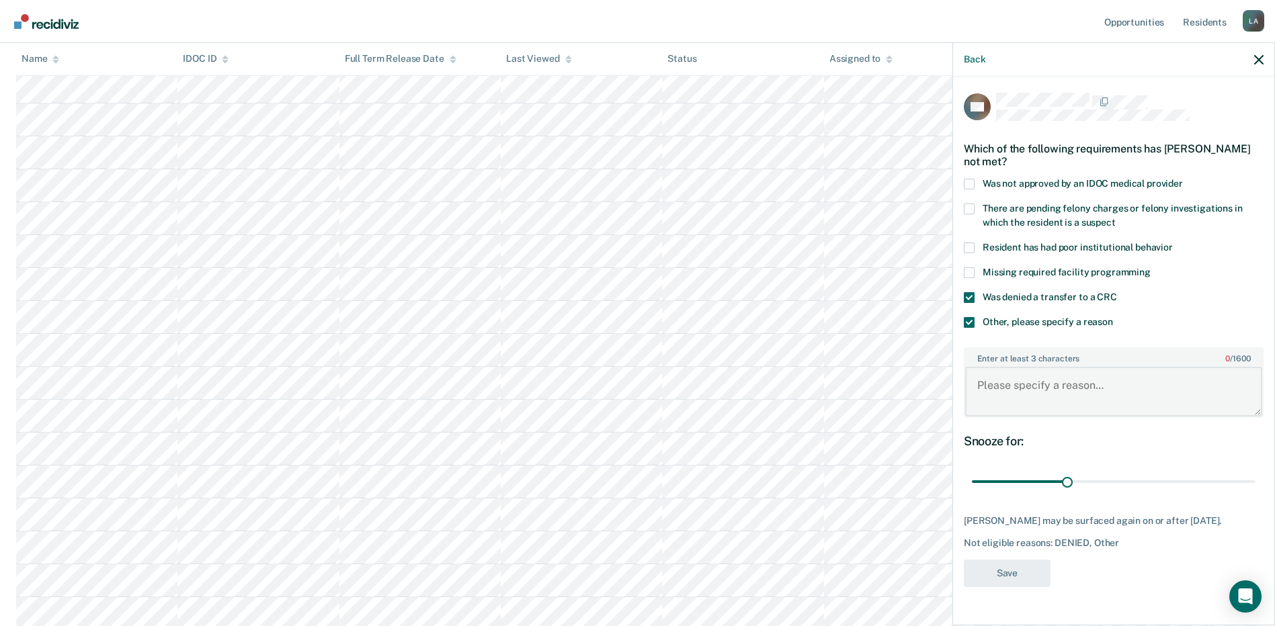
click at [1015, 384] on textarea "Enter at least 3 characters 0 / 1600" at bounding box center [1113, 392] width 297 height 50
type textarea "Denied for Instant offense."
click at [1018, 581] on button "Save" at bounding box center [1007, 574] width 87 height 28
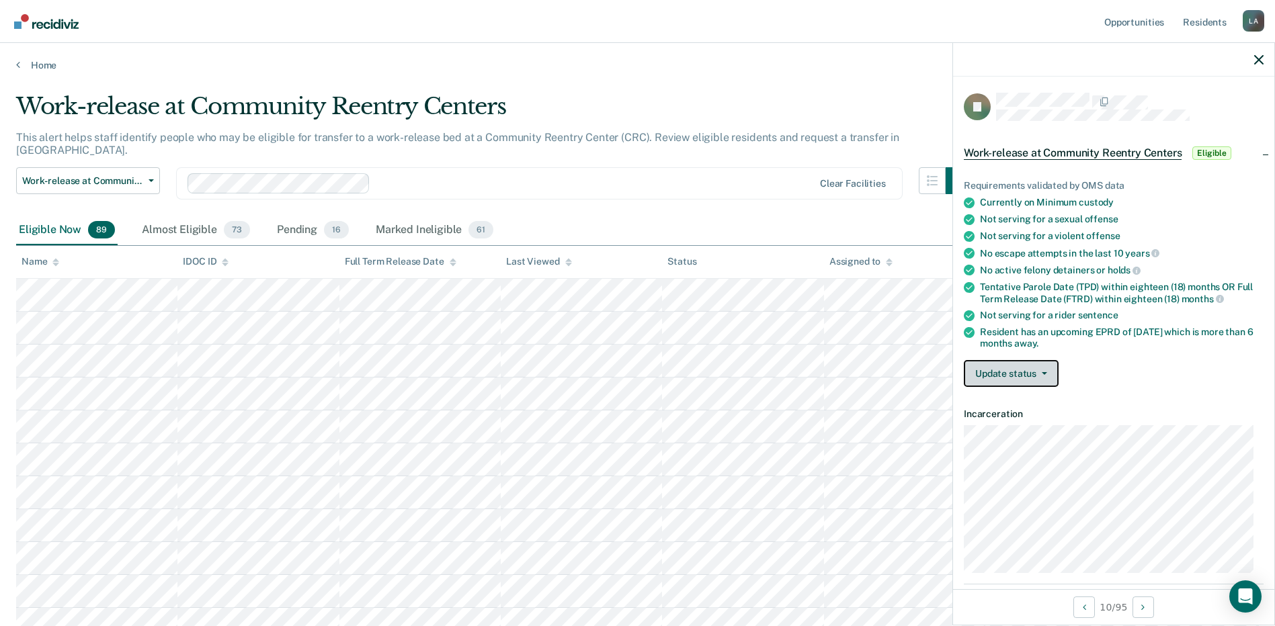
click at [1021, 376] on button "Update status" at bounding box center [1011, 373] width 95 height 27
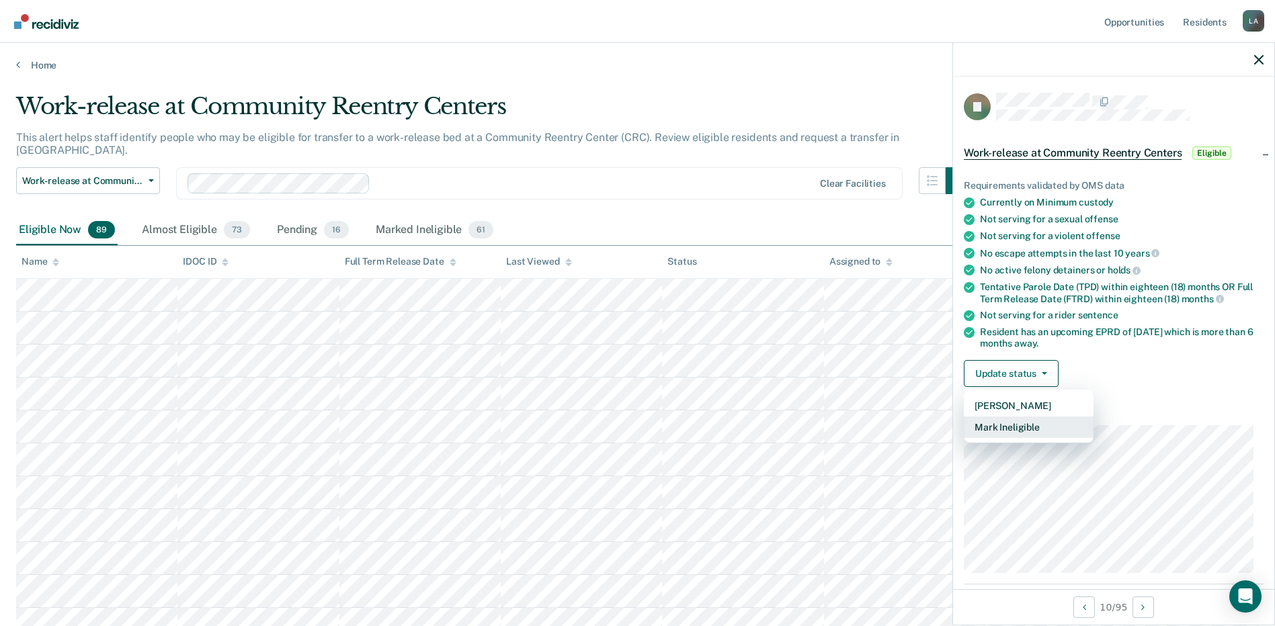
click at [1012, 423] on button "Mark Ineligible" at bounding box center [1029, 428] width 130 height 22
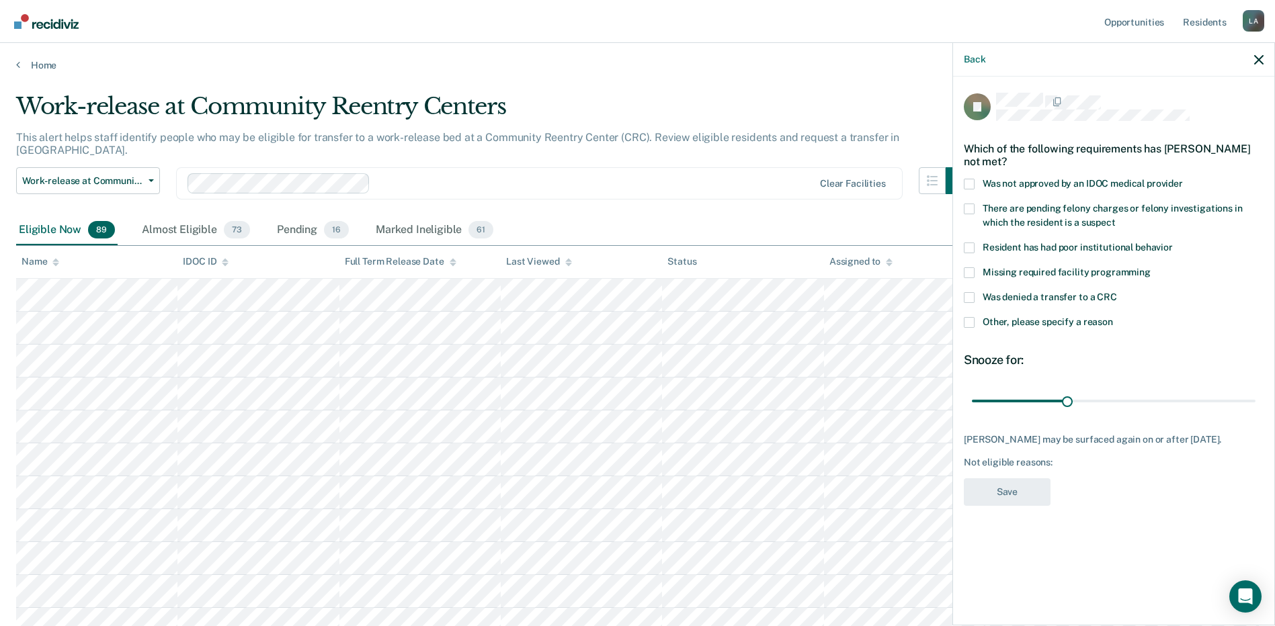
click at [969, 292] on span at bounding box center [969, 297] width 11 height 11
click at [1117, 292] on input "Was denied a transfer to a CRC" at bounding box center [1117, 292] width 0 height 0
click at [970, 317] on span at bounding box center [969, 322] width 11 height 11
click at [1113, 317] on input "Other, please specify a reason" at bounding box center [1113, 317] width 0 height 0
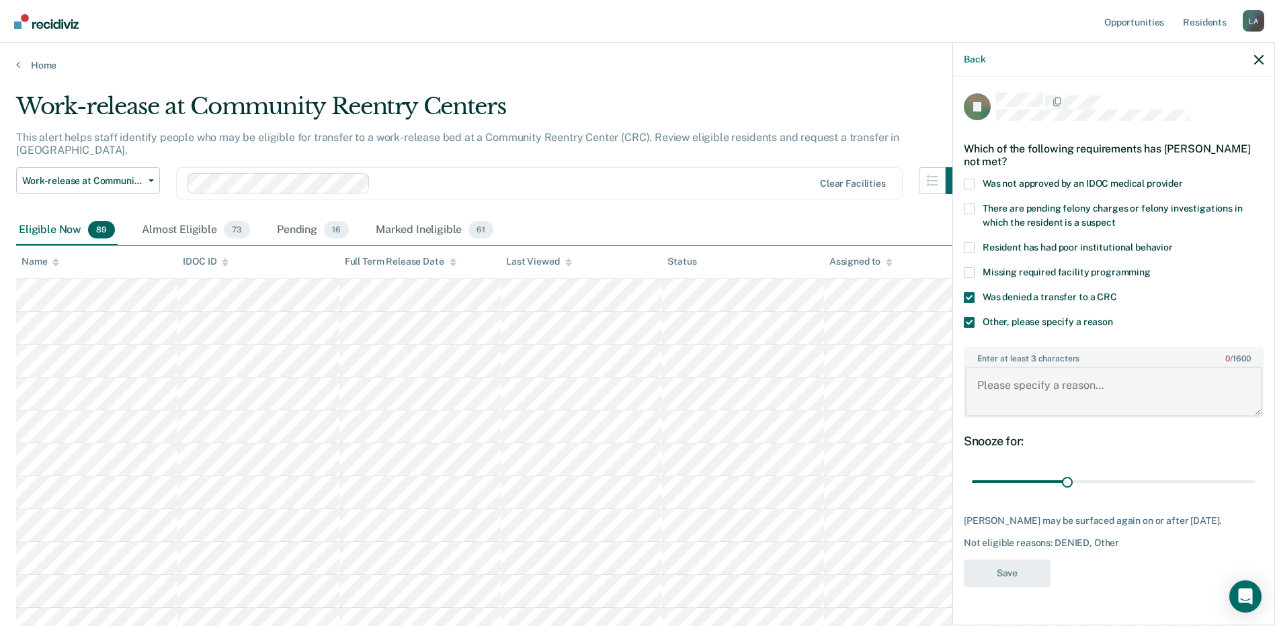
click at [1031, 368] on textarea "Enter at least 3 characters 0 / 1600" at bounding box center [1113, 392] width 297 height 50
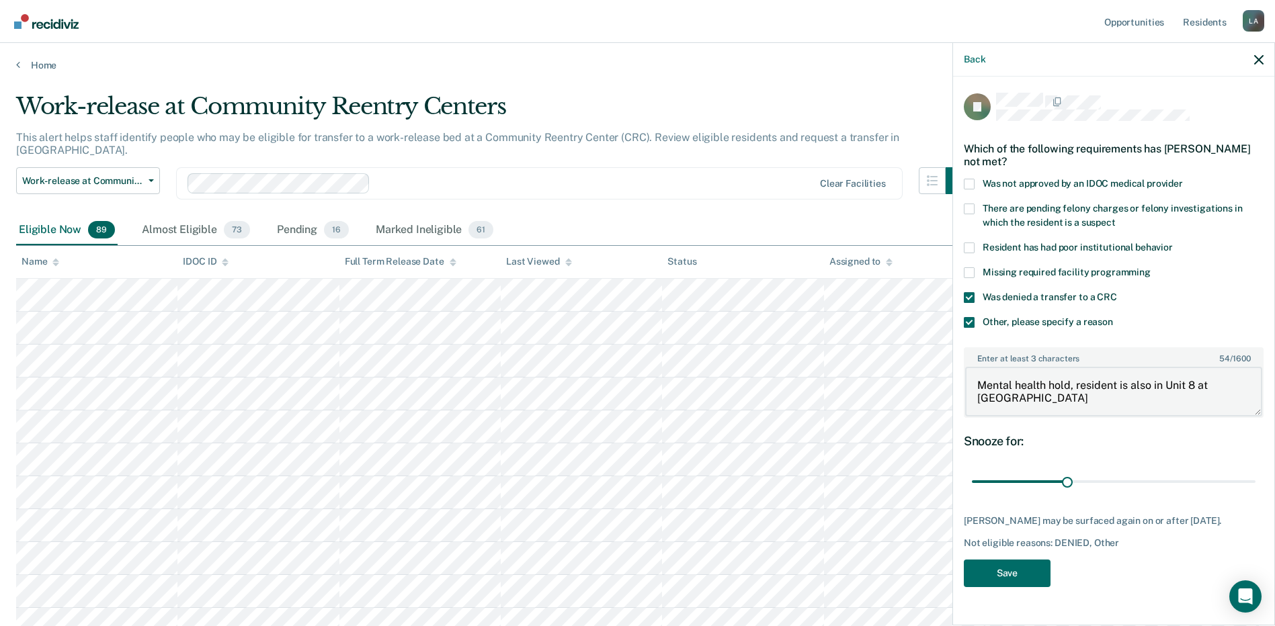
type textarea "Mental health hold, resident is also in Unit 8 at [GEOGRAPHIC_DATA]"
drag, startPoint x: 1066, startPoint y: 470, endPoint x: 1316, endPoint y: 470, distance: 250.0
type input "180"
click at [1255, 470] on input "range" at bounding box center [1114, 482] width 284 height 24
click at [1009, 560] on button "Save" at bounding box center [1007, 574] width 87 height 28
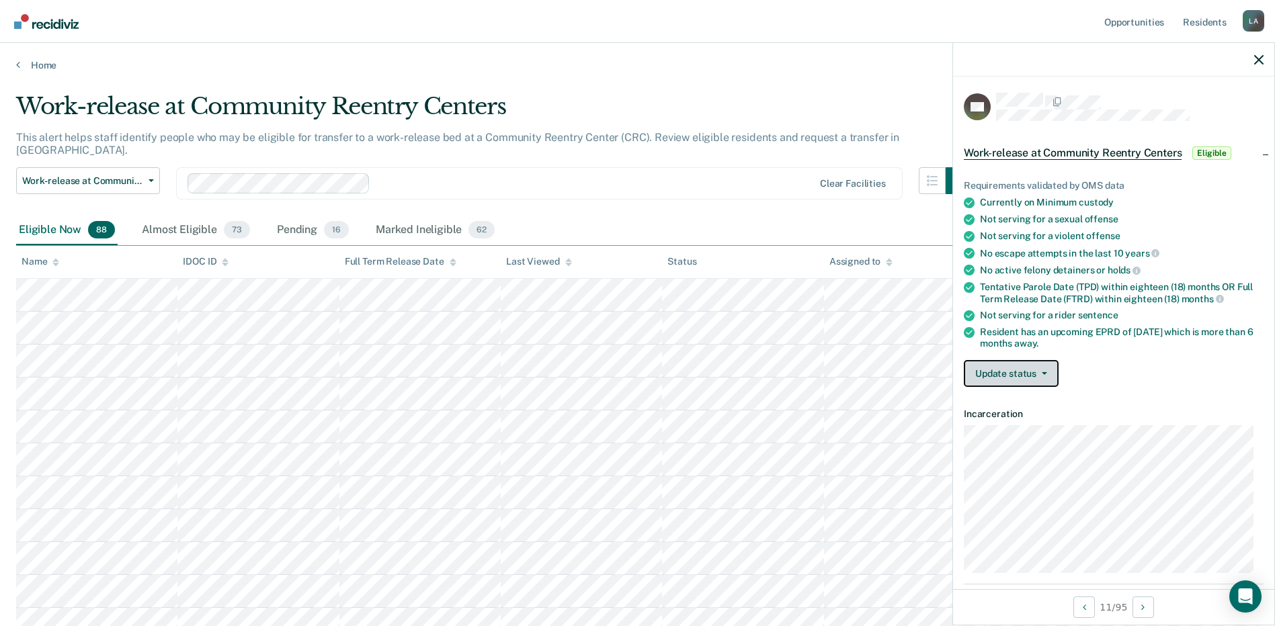
click at [1024, 372] on button "Update status" at bounding box center [1011, 373] width 95 height 27
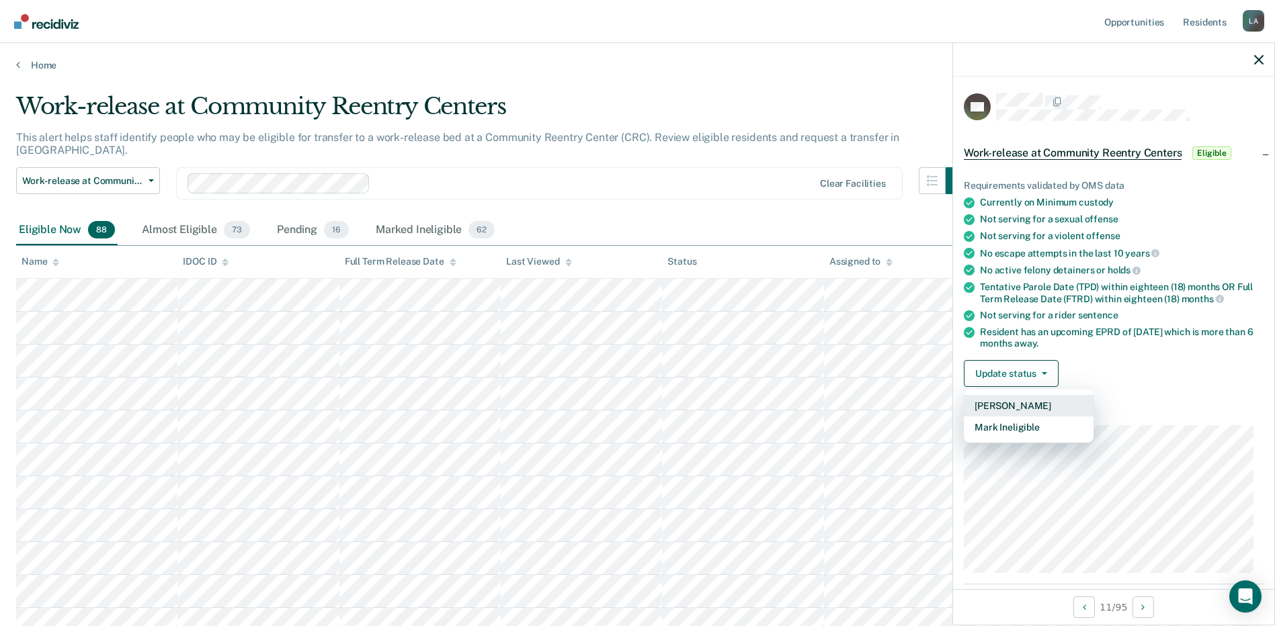
click at [1019, 399] on button "[PERSON_NAME]" at bounding box center [1029, 406] width 130 height 22
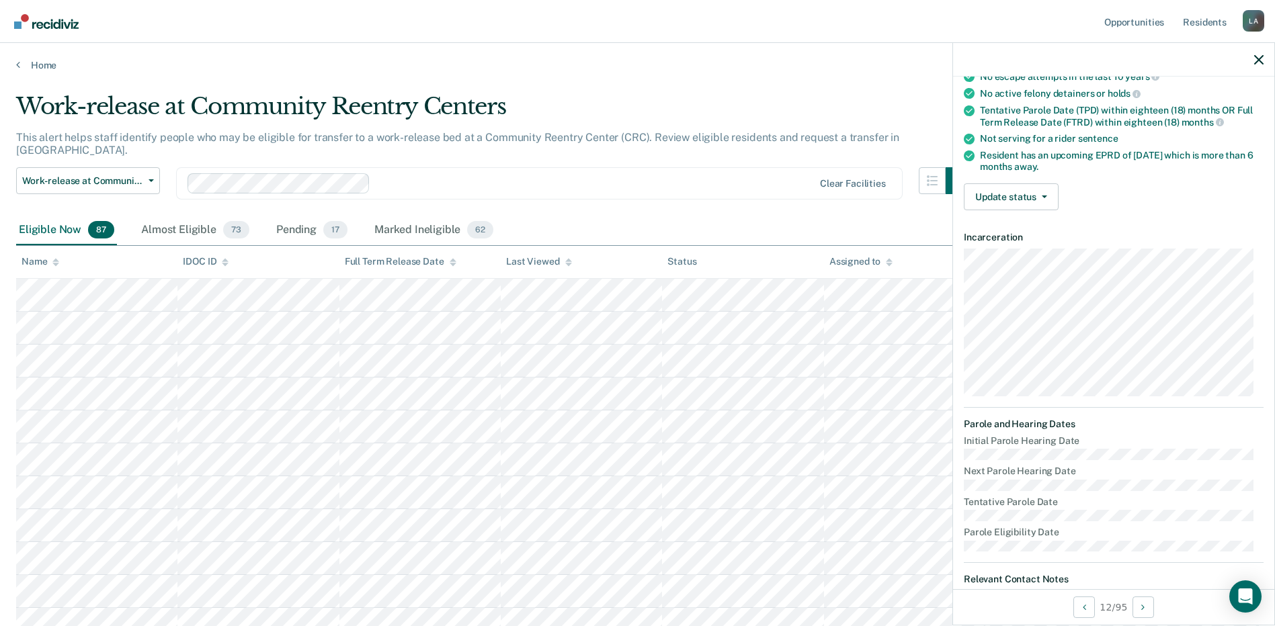
scroll to position [144, 0]
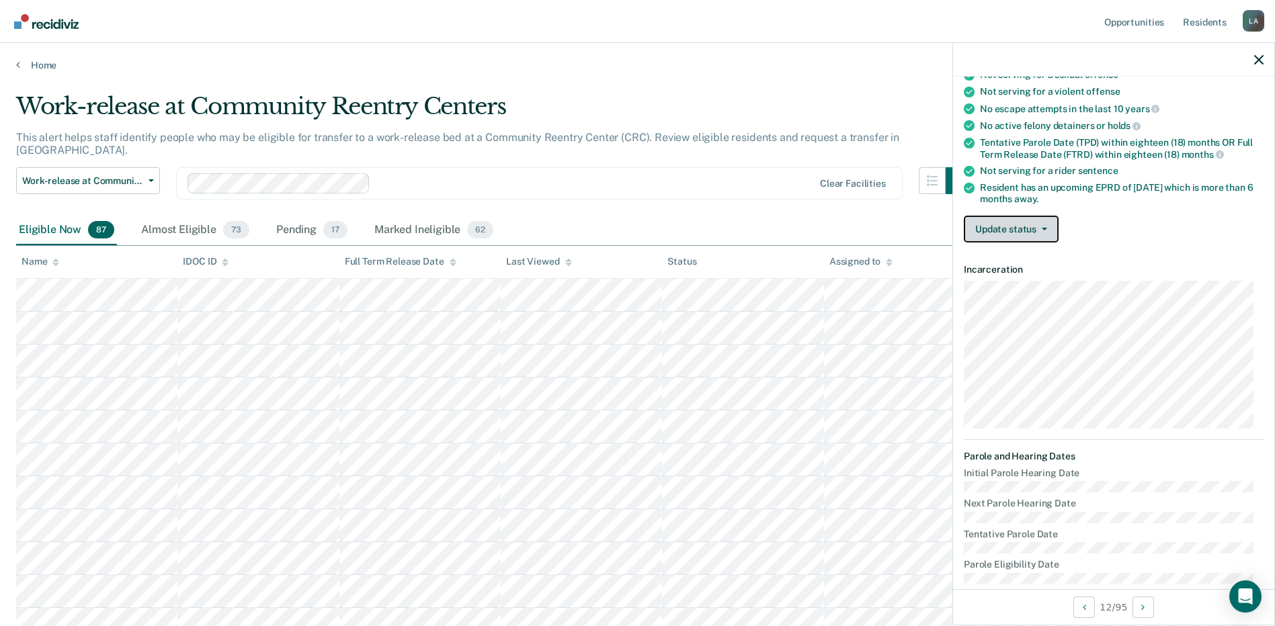
click at [1011, 226] on button "Update status" at bounding box center [1011, 229] width 95 height 27
click at [1005, 278] on button "Mark Ineligible" at bounding box center [1029, 283] width 130 height 22
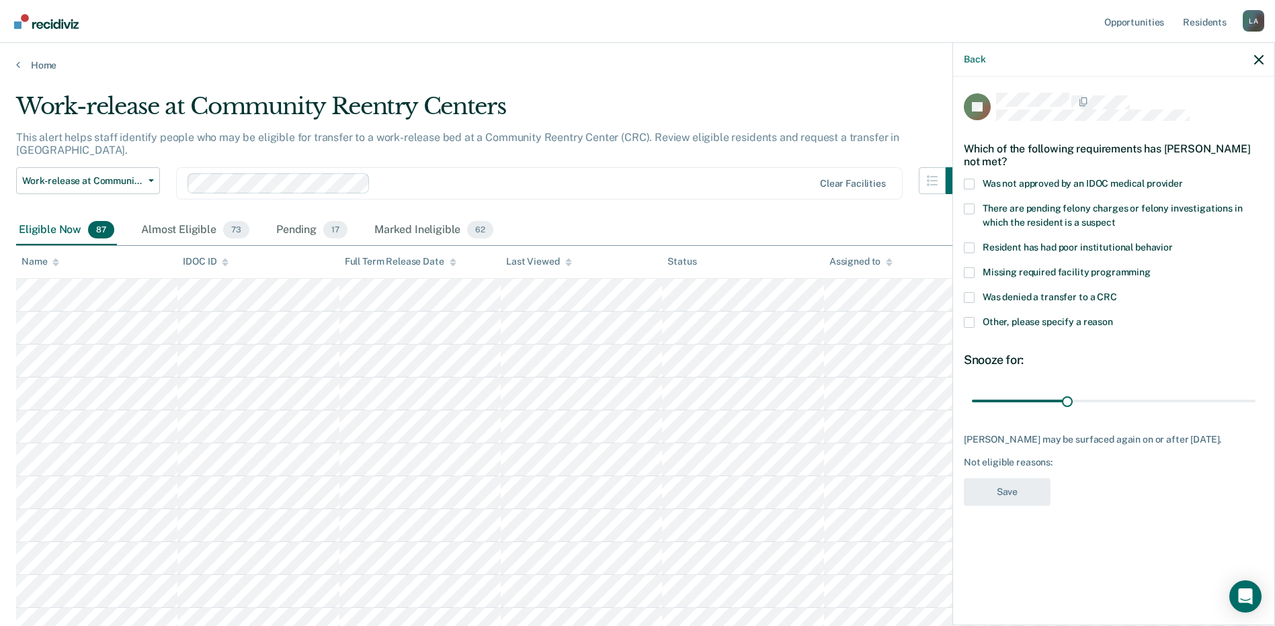
click at [971, 321] on span at bounding box center [969, 322] width 11 height 11
click at [1113, 317] on input "Other, please specify a reason" at bounding box center [1113, 317] width 0 height 0
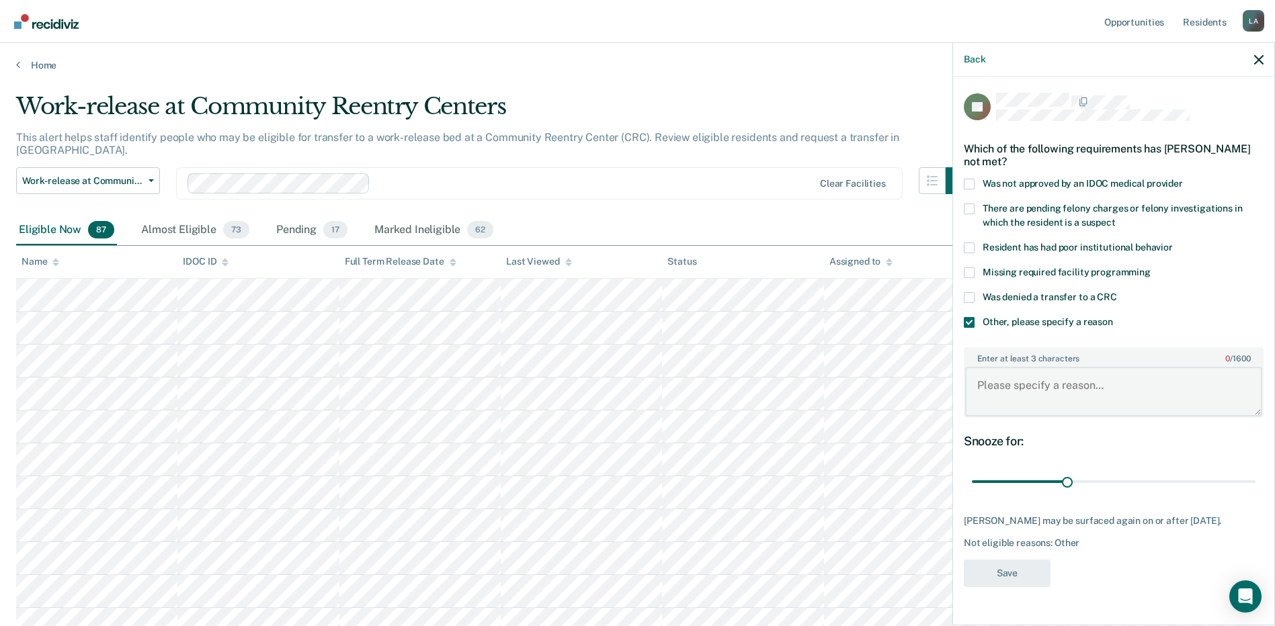
click at [1068, 384] on textarea "Enter at least 3 characters 0 / 1600" at bounding box center [1113, 392] width 297 height 50
click at [1050, 384] on textarea "Enter at least 3 characters 0 / 1600" at bounding box center [1113, 392] width 297 height 50
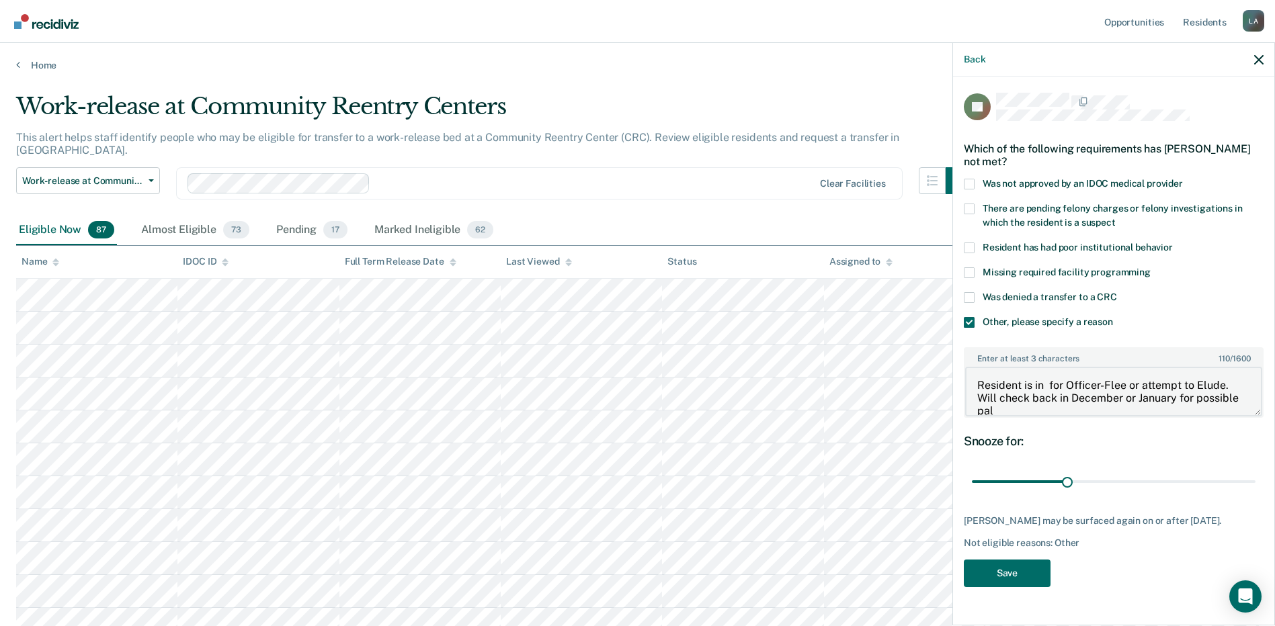
scroll to position [2, 0]
type textarea "Resident is in for Officer-Flee or attempt to Elude. Will check back in Decembe…"
drag, startPoint x: 1065, startPoint y: 481, endPoint x: 1113, endPoint y: 475, distance: 48.1
type input "90"
click at [1113, 475] on input "range" at bounding box center [1114, 482] width 284 height 24
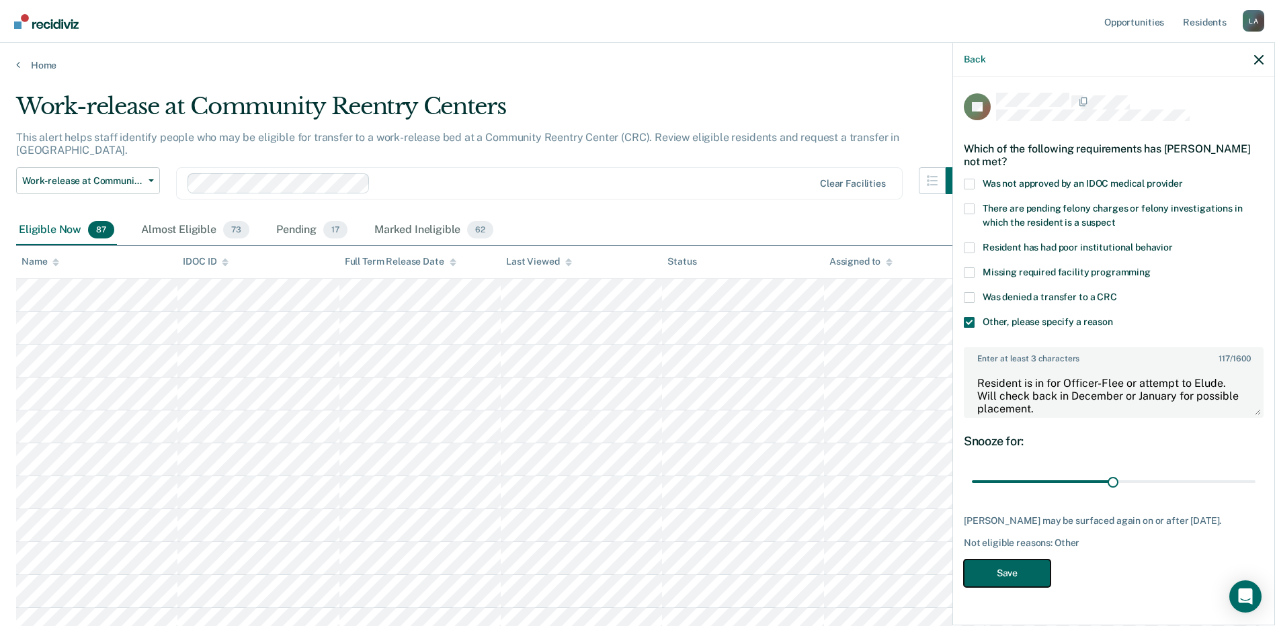
click at [1026, 575] on button "Save" at bounding box center [1007, 574] width 87 height 28
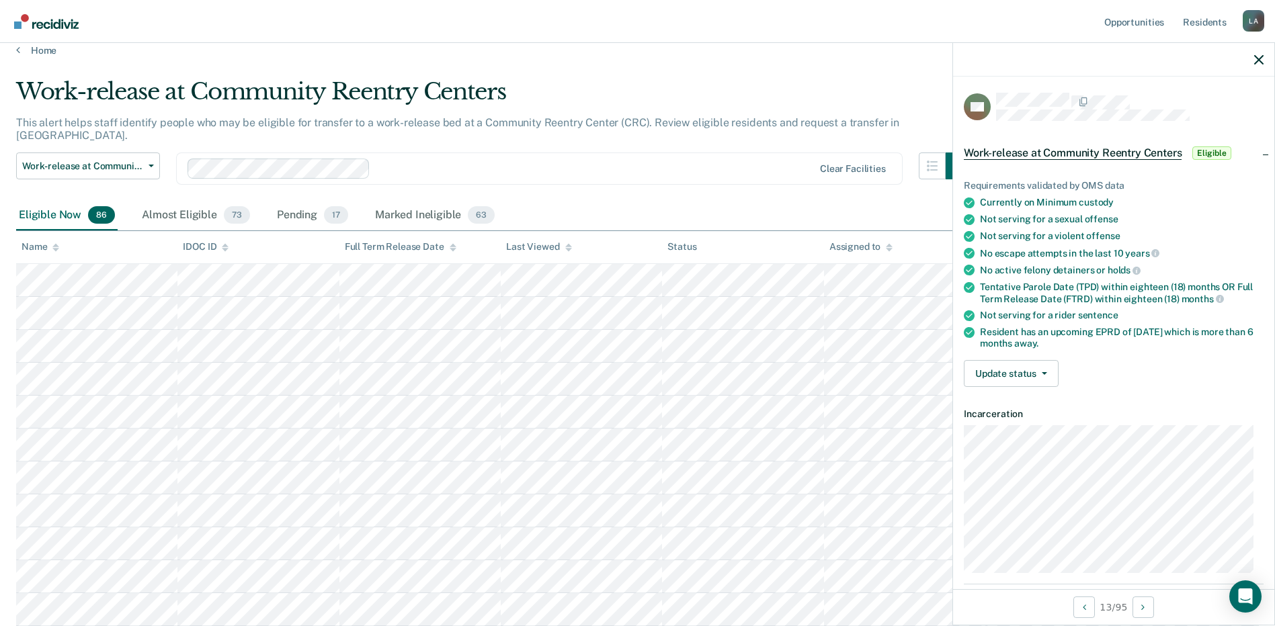
scroll to position [0, 0]
